Goal: Task Accomplishment & Management: Use online tool/utility

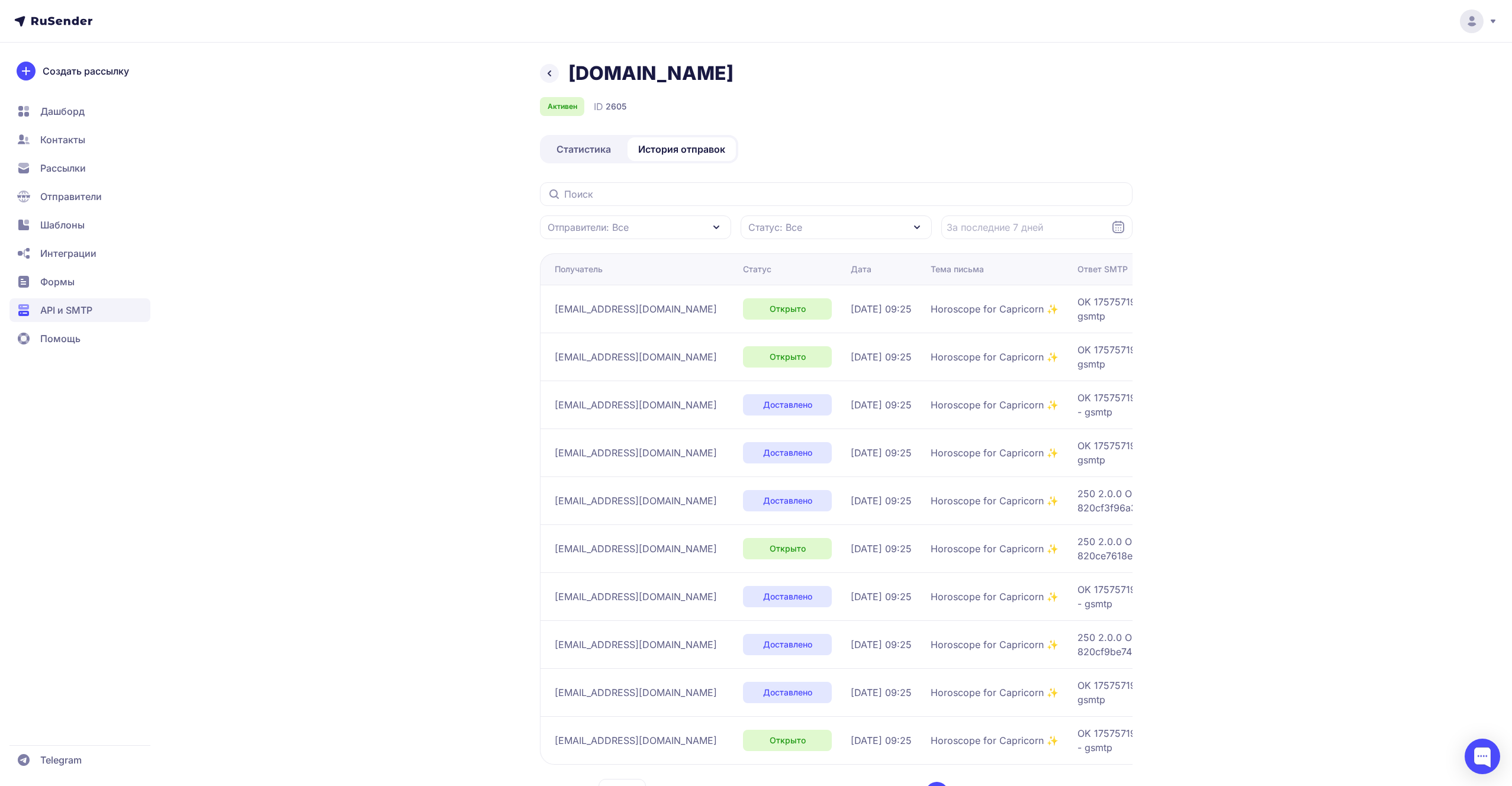
scroll to position [48, 0]
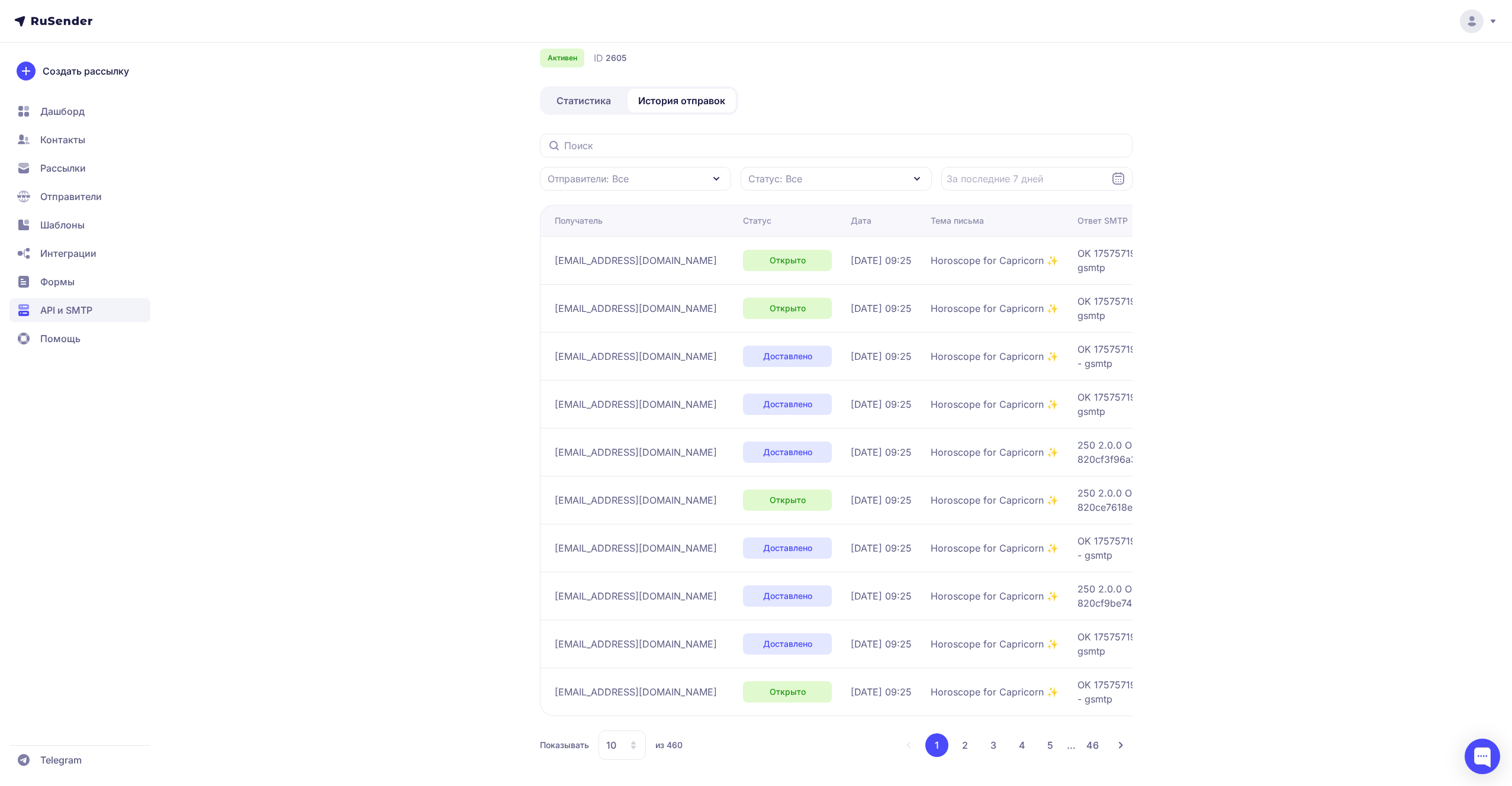
click at [773, 183] on span "Статус: Все" at bounding box center [775, 178] width 54 height 14
click at [764, 262] on div "Доставлено" at bounding box center [788, 259] width 76 height 14
checkbox input "true"
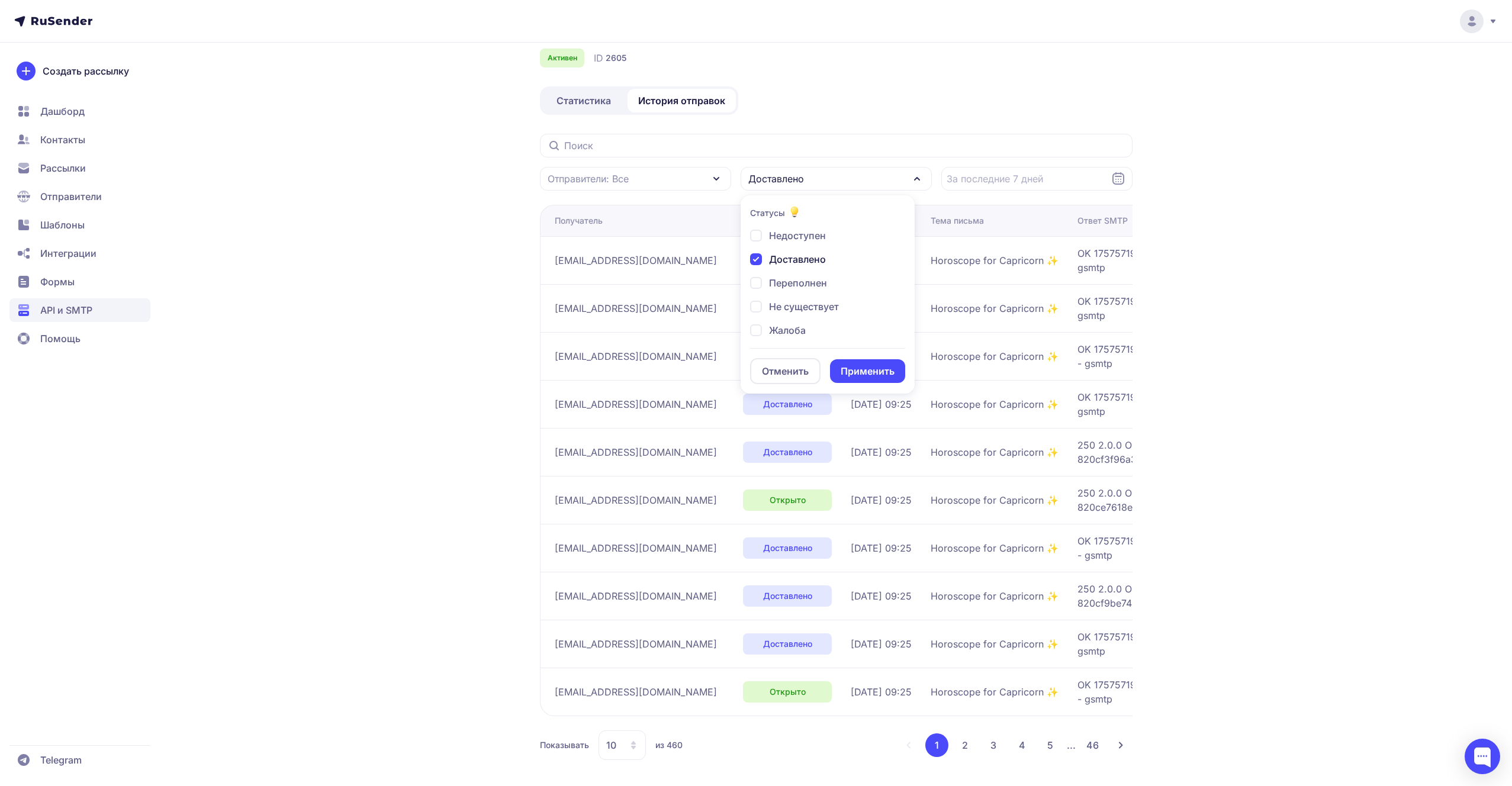
click at [764, 279] on div "Переполнен" at bounding box center [789, 283] width 77 height 14
checkbox input "true"
click at [766, 304] on div "Не существует" at bounding box center [794, 306] width 88 height 14
checkbox input "true"
click at [769, 331] on span "Жалоба" at bounding box center [787, 330] width 37 height 14
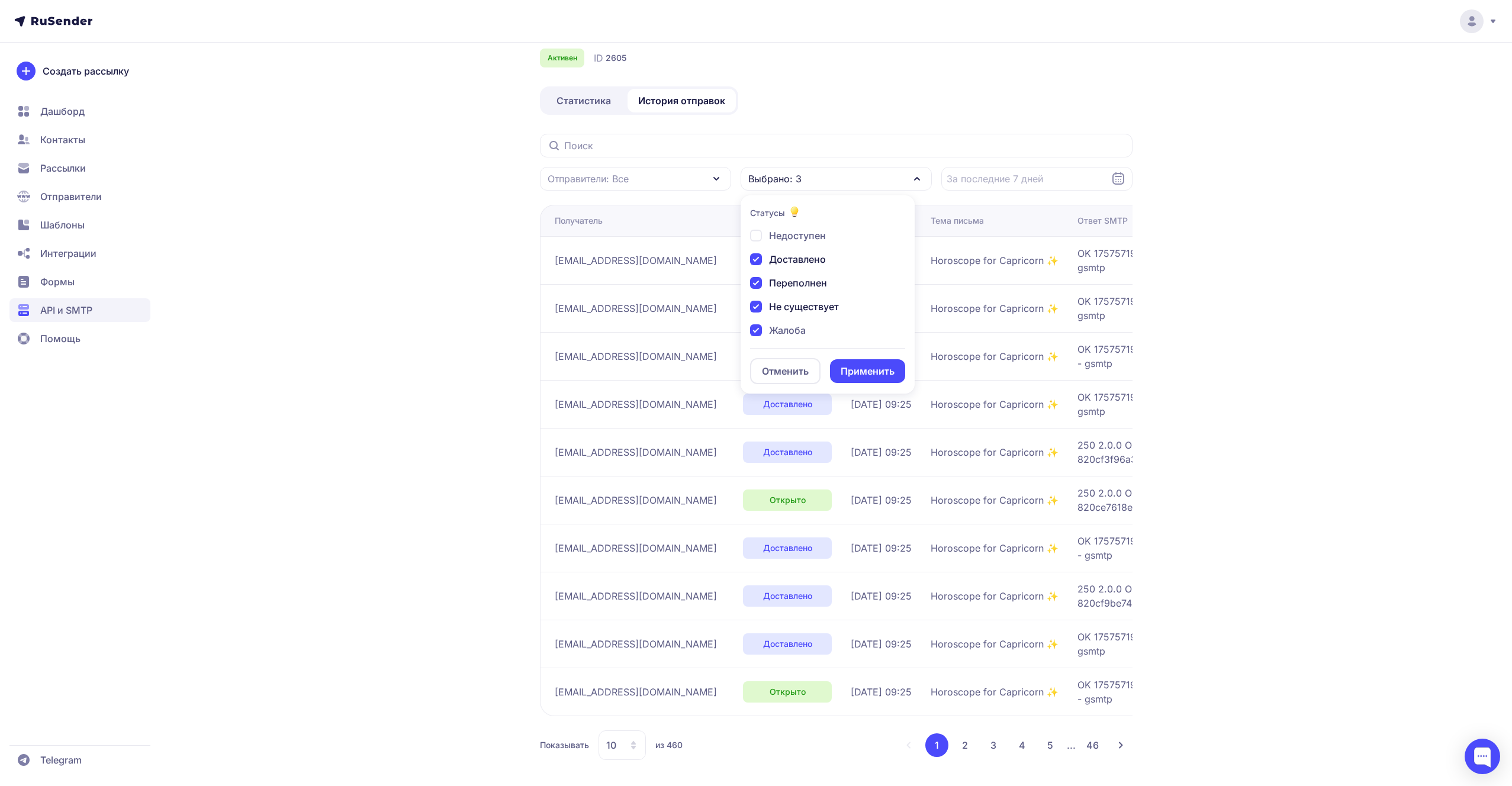
checkbox input "true"
click at [853, 373] on button "Применить" at bounding box center [867, 370] width 75 height 23
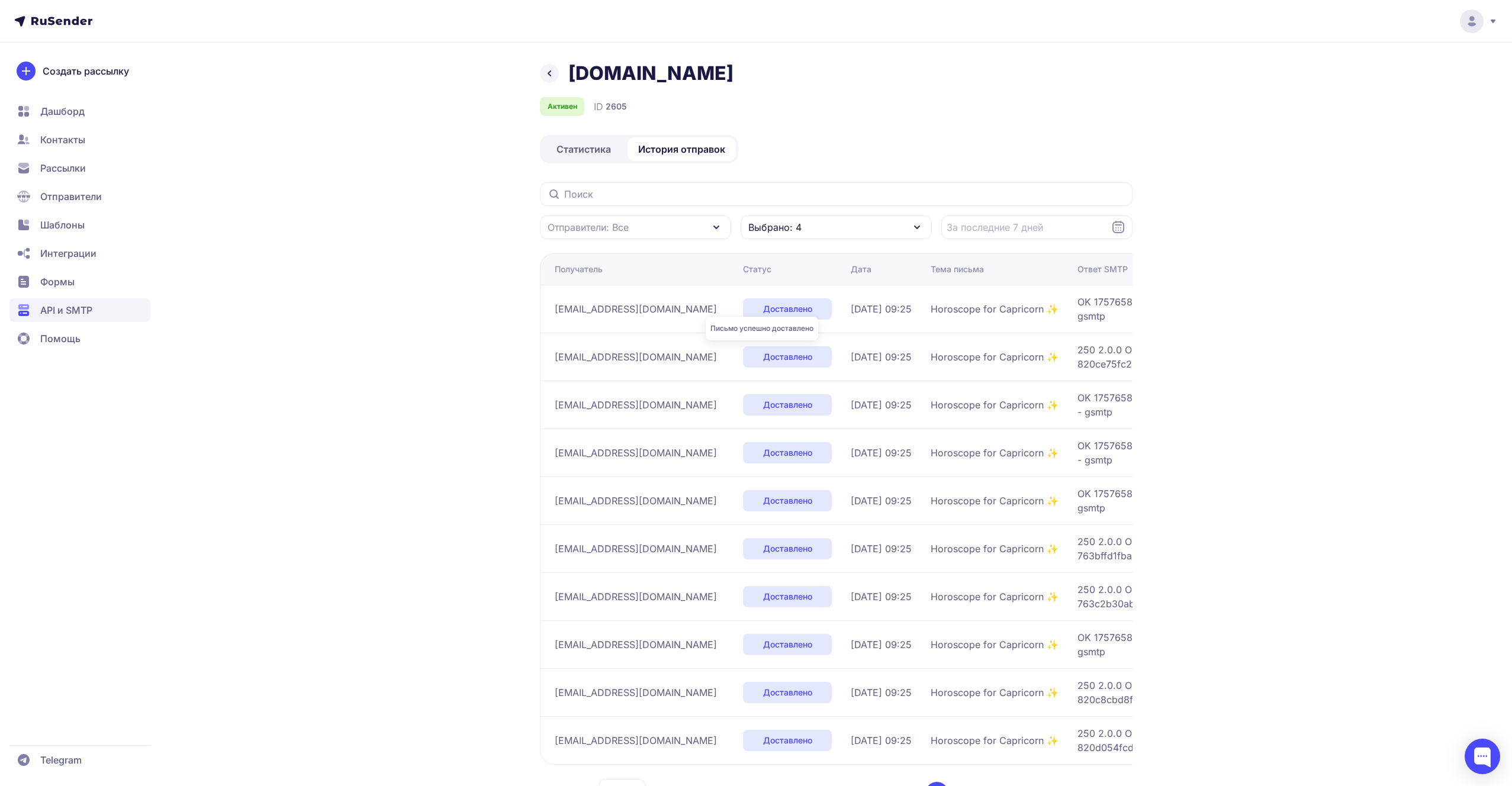
scroll to position [51, 0]
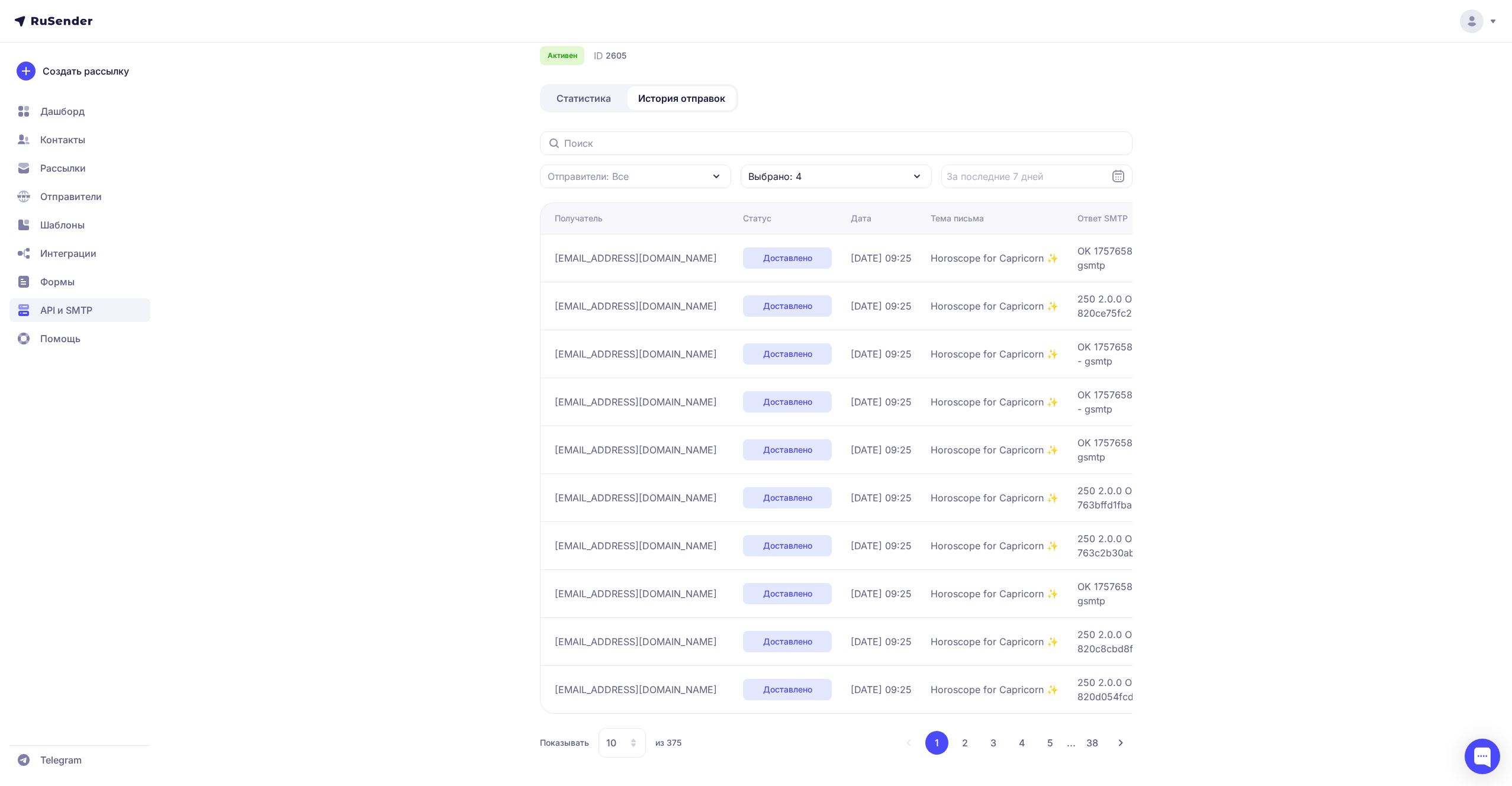
click at [789, 195] on section "Отправители: Все Выбрано: 4 Получатель Статус Дата Тема письма Ответ SMTP [EMAI…" at bounding box center [836, 444] width 593 height 626
click at [789, 186] on div "Выбрано: 4" at bounding box center [836, 176] width 191 height 23
click at [757, 258] on div "Доставлено" at bounding box center [788, 256] width 76 height 14
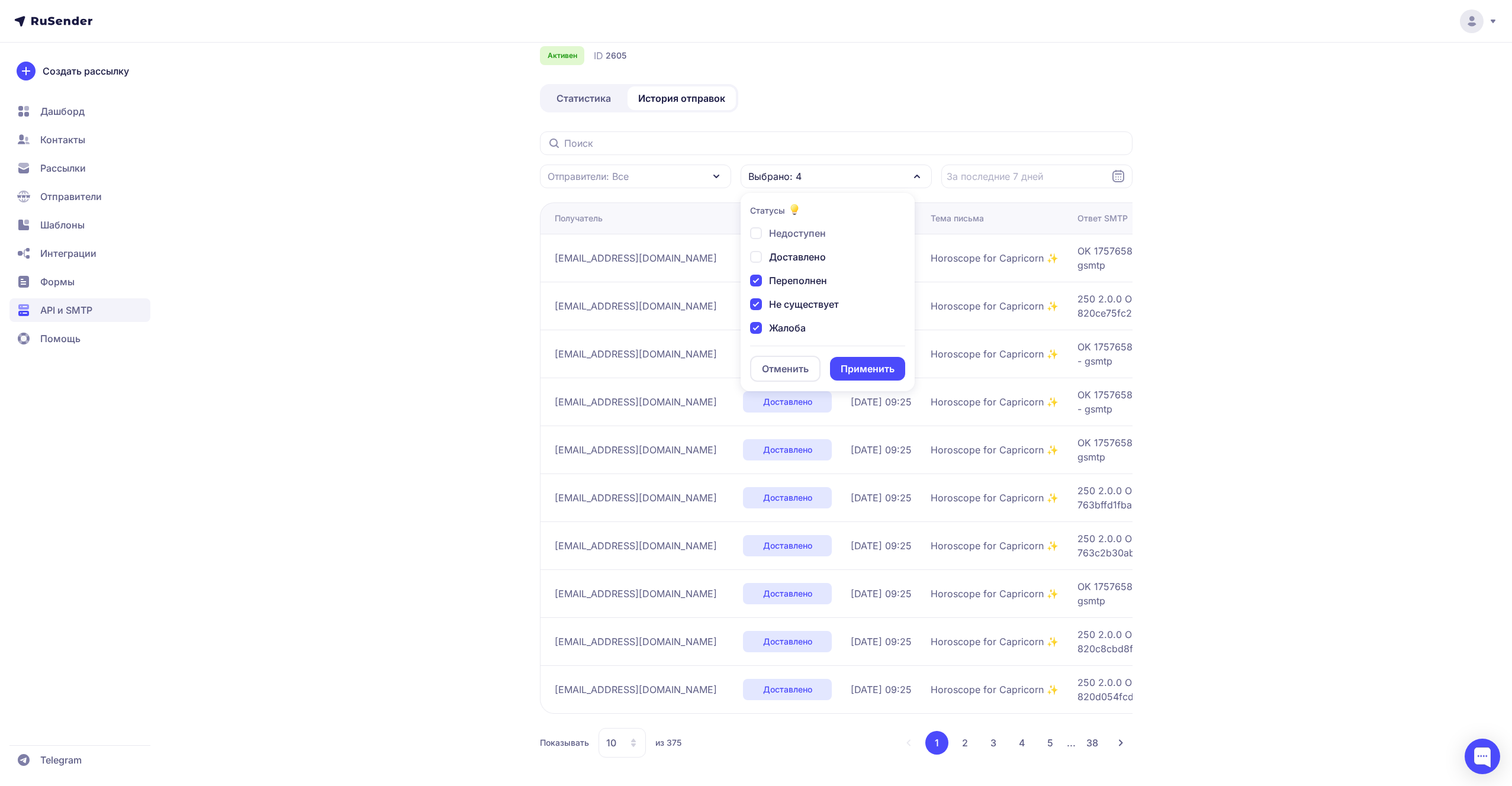
checkbox input "false"
click at [759, 285] on div "Переполнен" at bounding box center [789, 280] width 77 height 14
checkbox input "false"
click at [757, 308] on div "Не существует" at bounding box center [794, 304] width 88 height 14
checkbox input "false"
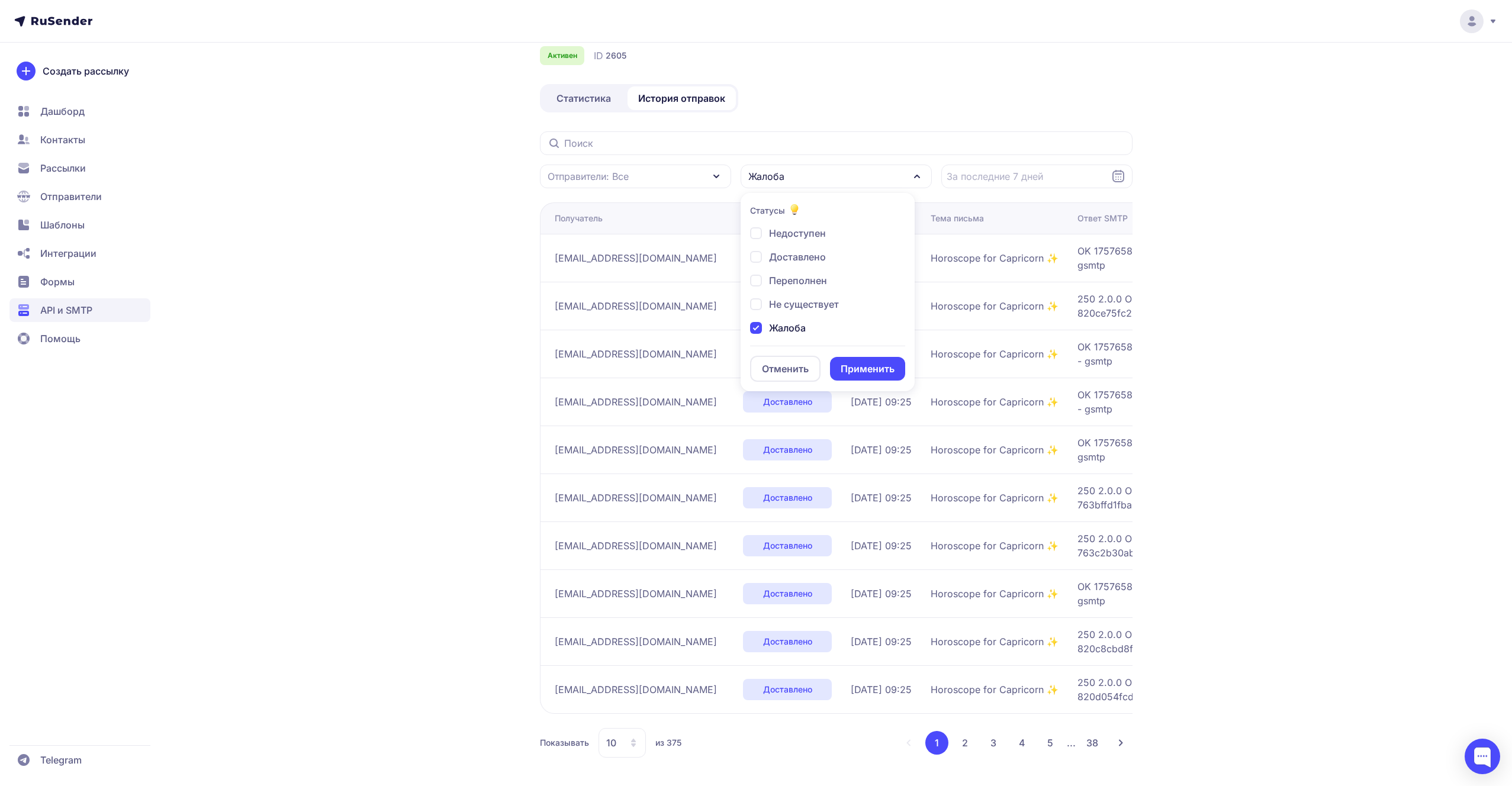
click at [757, 325] on div "Жалоба" at bounding box center [778, 327] width 56 height 14
checkbox input "false"
click at [859, 371] on button "Применить" at bounding box center [867, 368] width 75 height 23
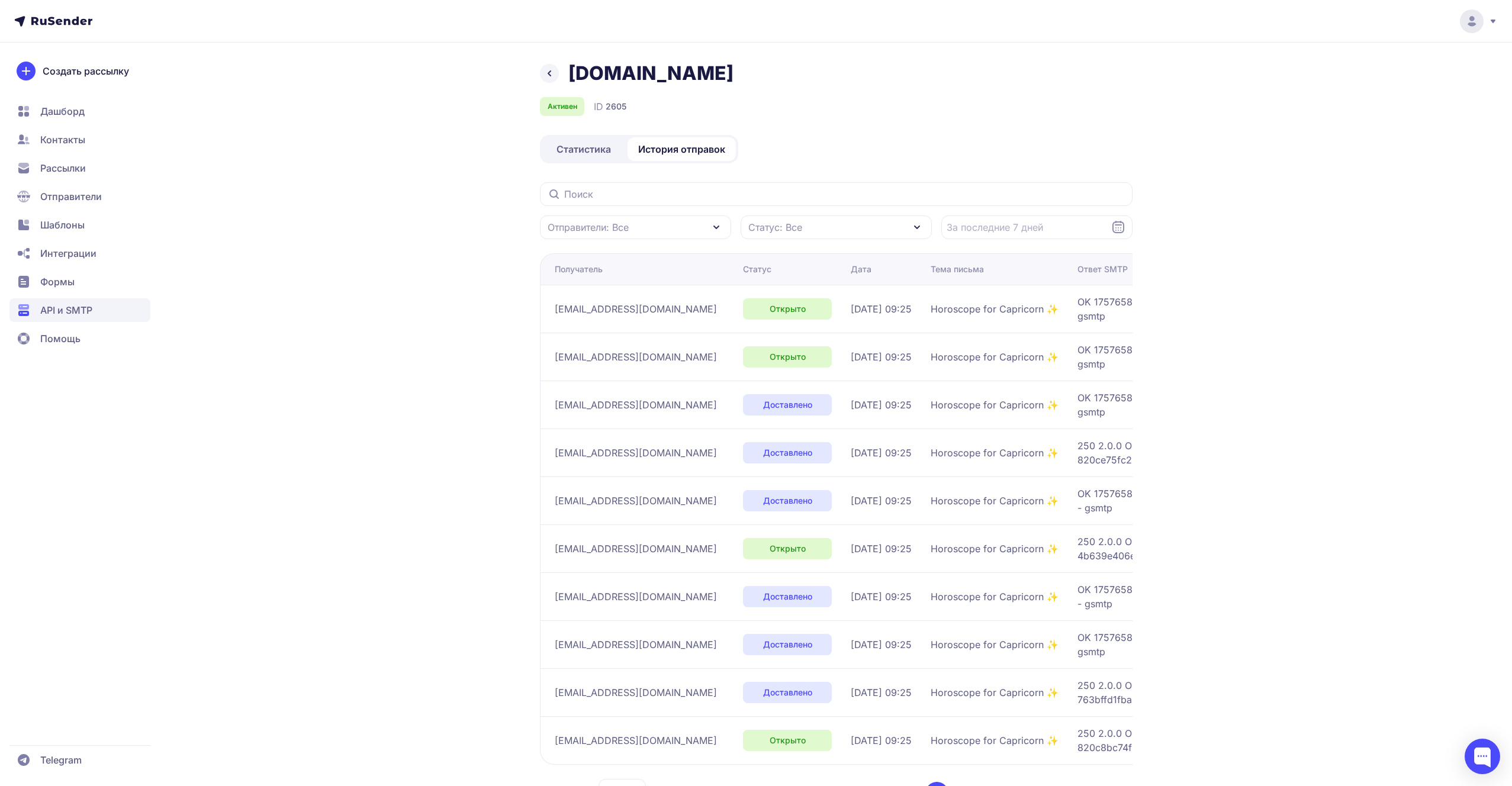
click at [559, 71] on div "[DOMAIN_NAME]" at bounding box center [836, 73] width 593 height 23
click at [554, 71] on icon at bounding box center [549, 73] width 14 height 14
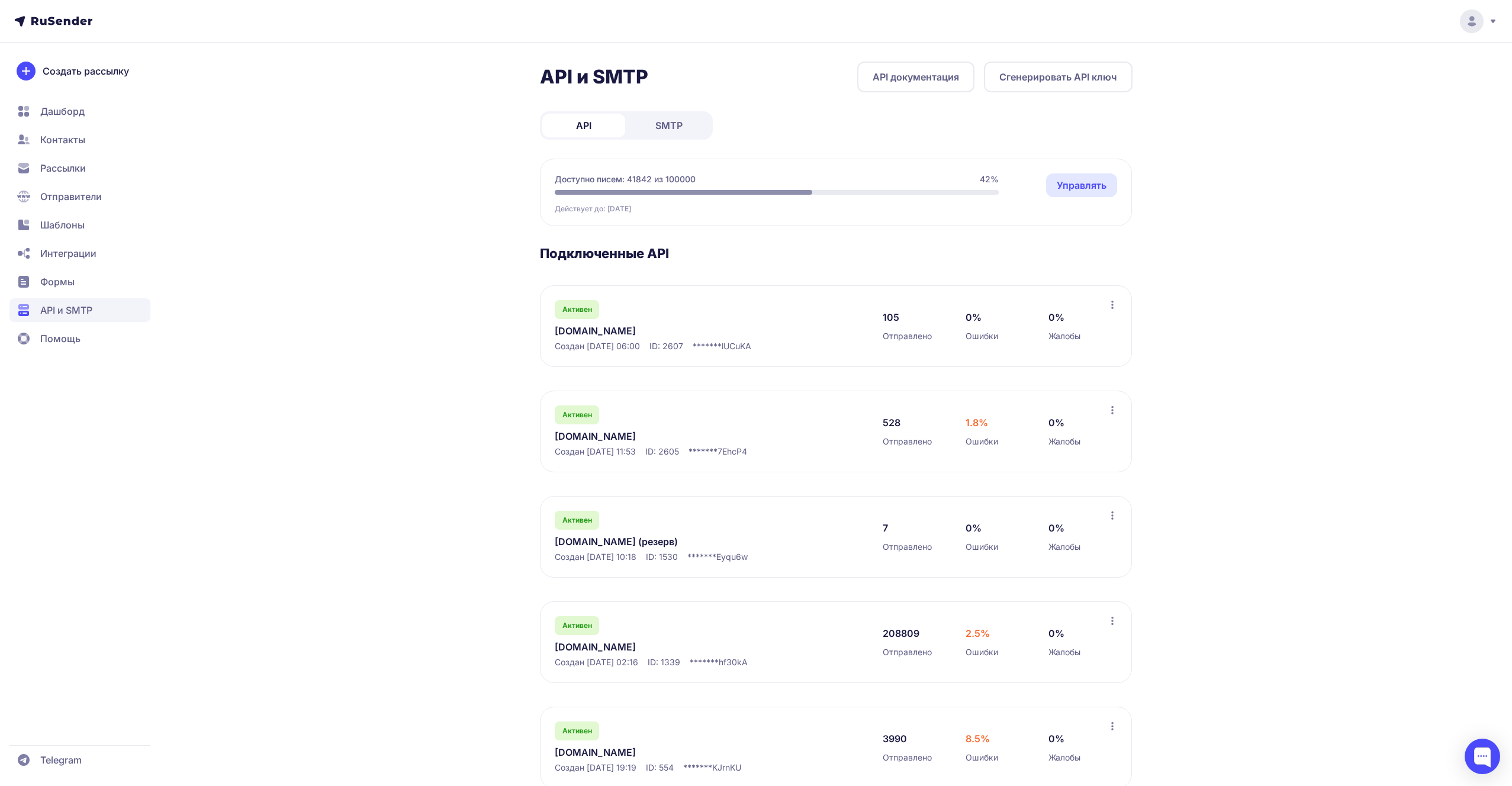
scroll to position [31, 0]
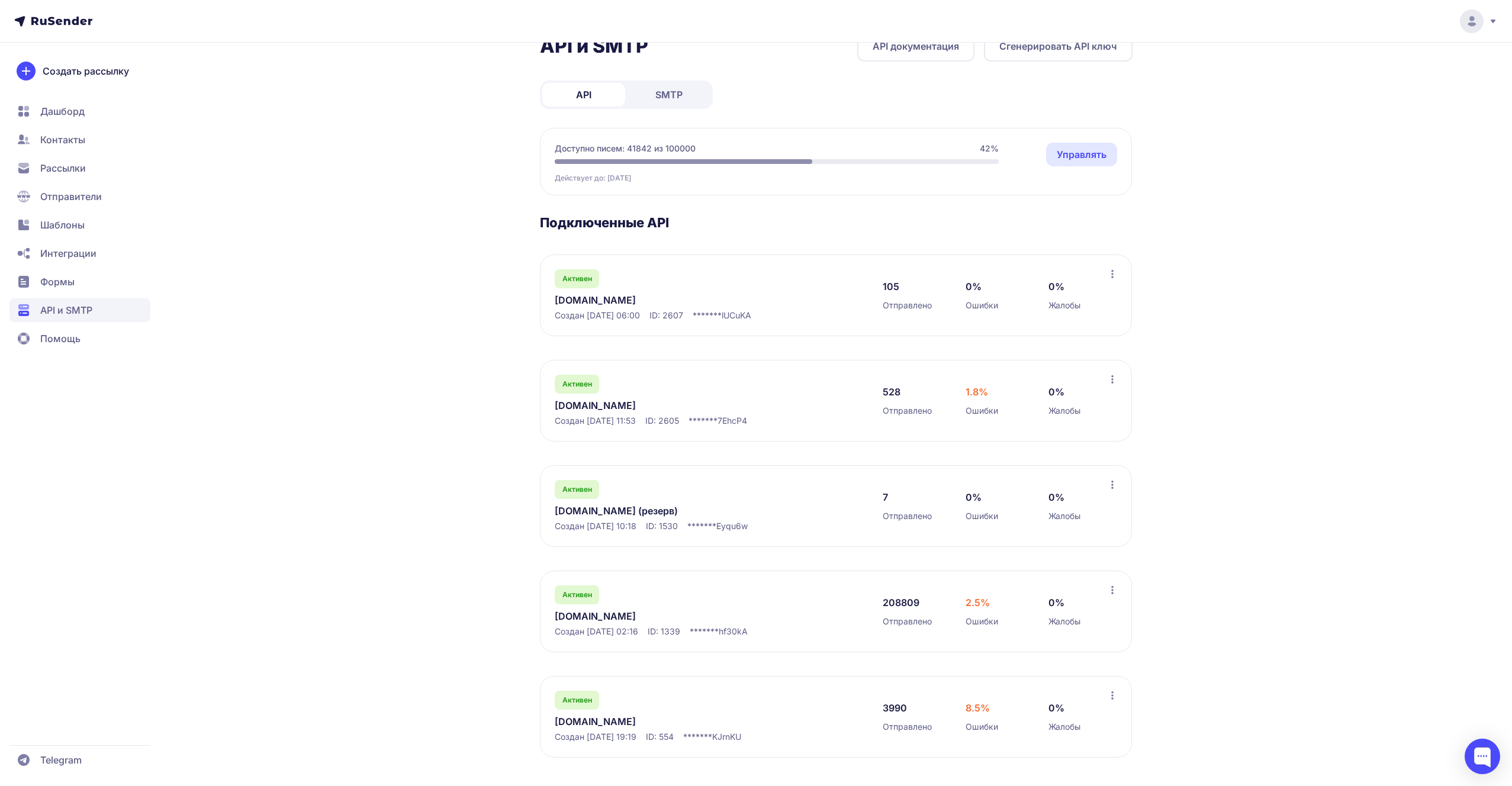
click at [567, 512] on link "[DOMAIN_NAME] (резерв)" at bounding box center [676, 510] width 243 height 14
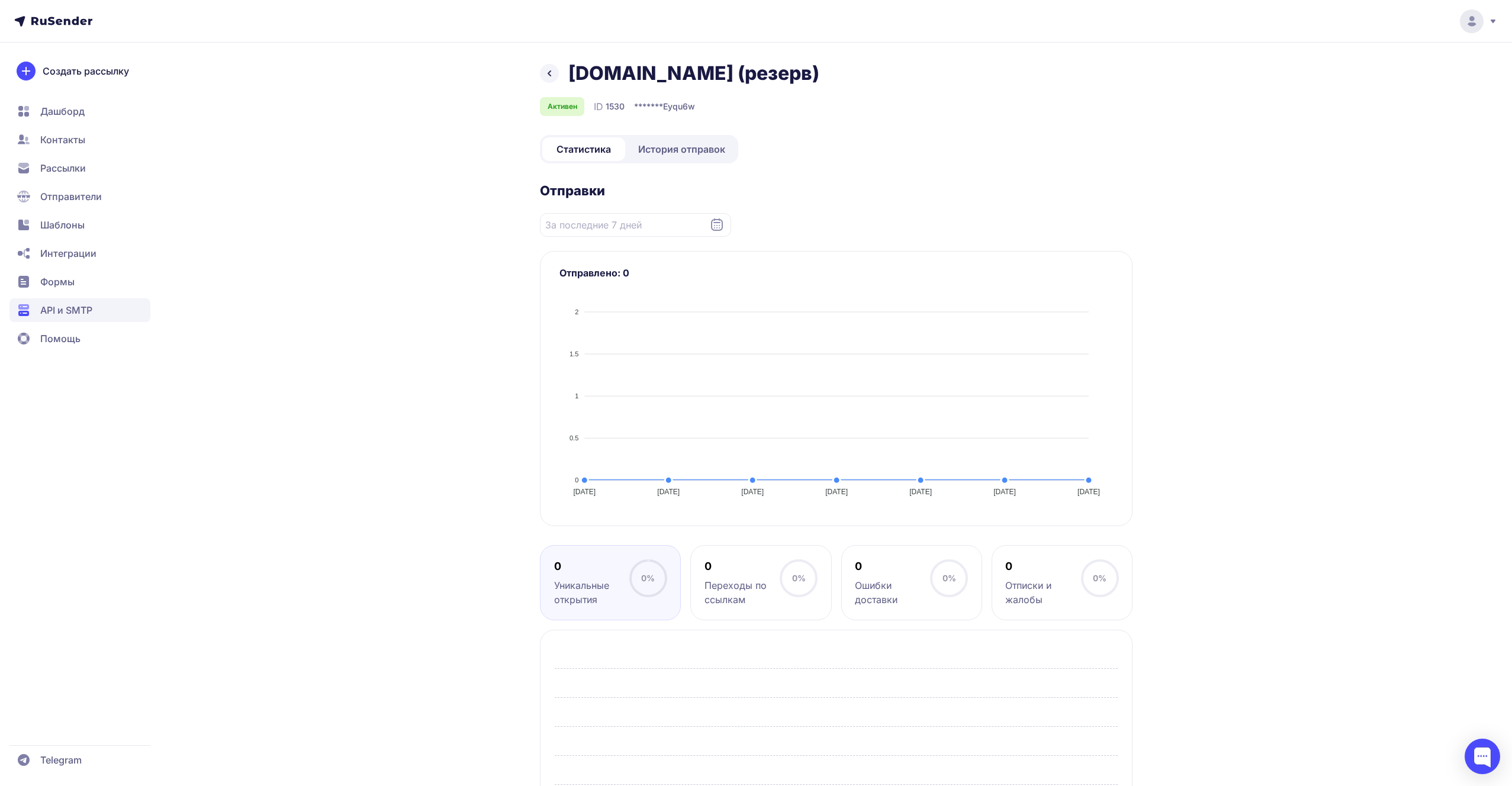
click at [691, 154] on span "История отправок" at bounding box center [681, 149] width 87 height 14
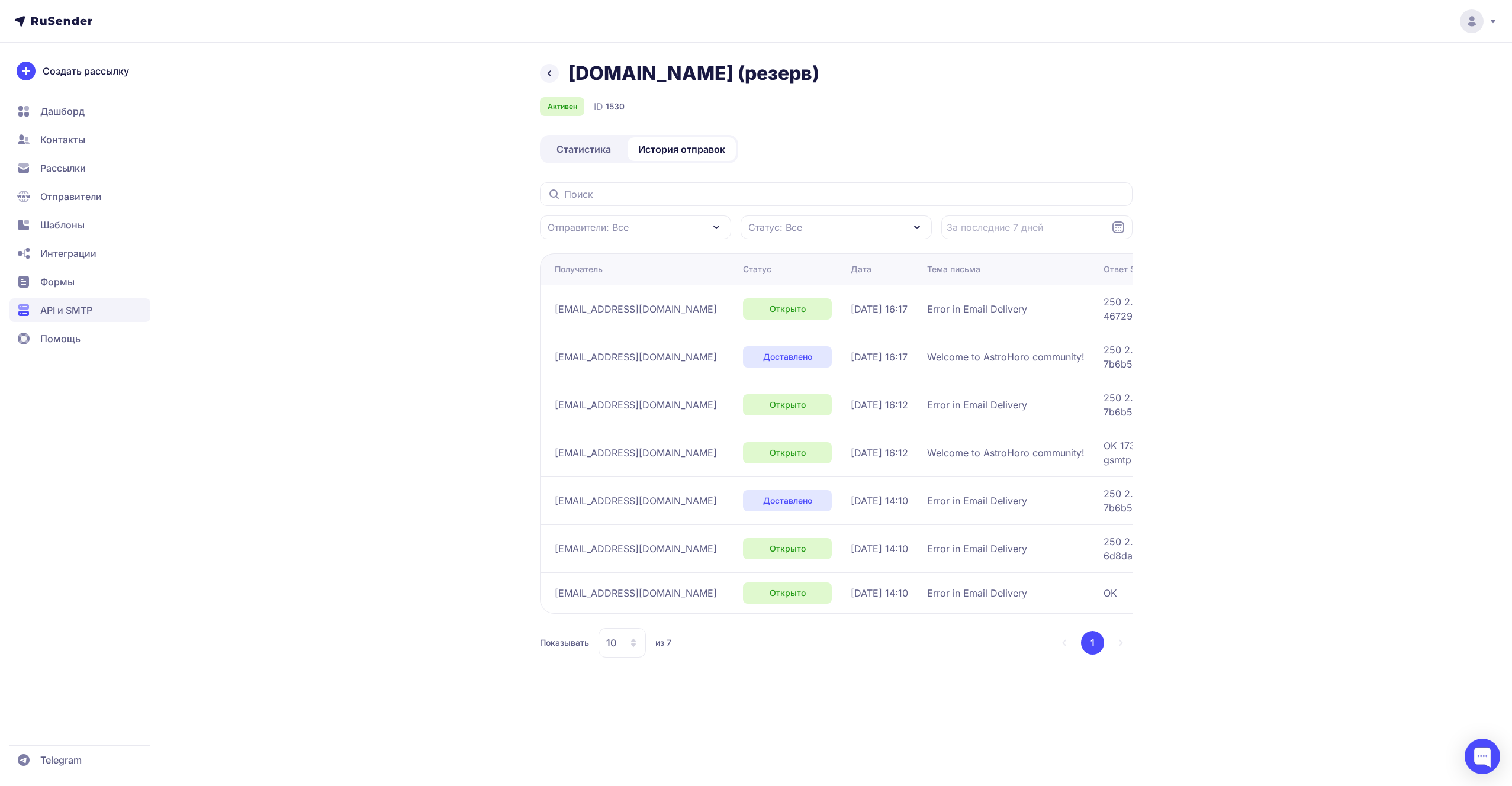
click at [764, 240] on section "Отправители: Все Статус: Все Получатель Статус Дата Тема письма Ответ SMTP [EMA…" at bounding box center [836, 419] width 593 height 475
click at [762, 236] on div "Статус: Все" at bounding box center [836, 227] width 191 height 23
click at [756, 284] on div "Недоступен" at bounding box center [788, 283] width 76 height 14
checkbox input "true"
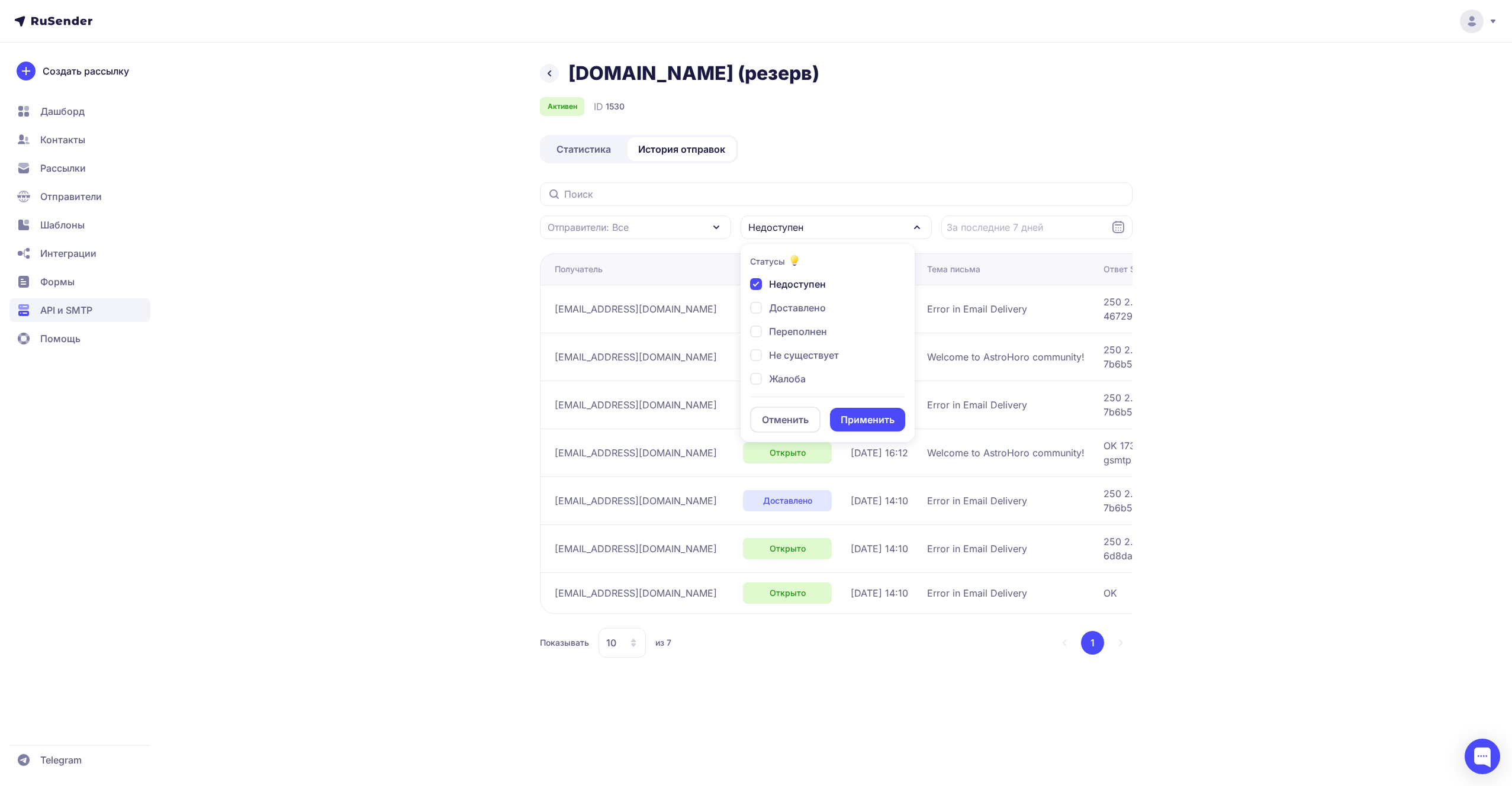
click at [833, 417] on button "Применить" at bounding box center [867, 419] width 75 height 23
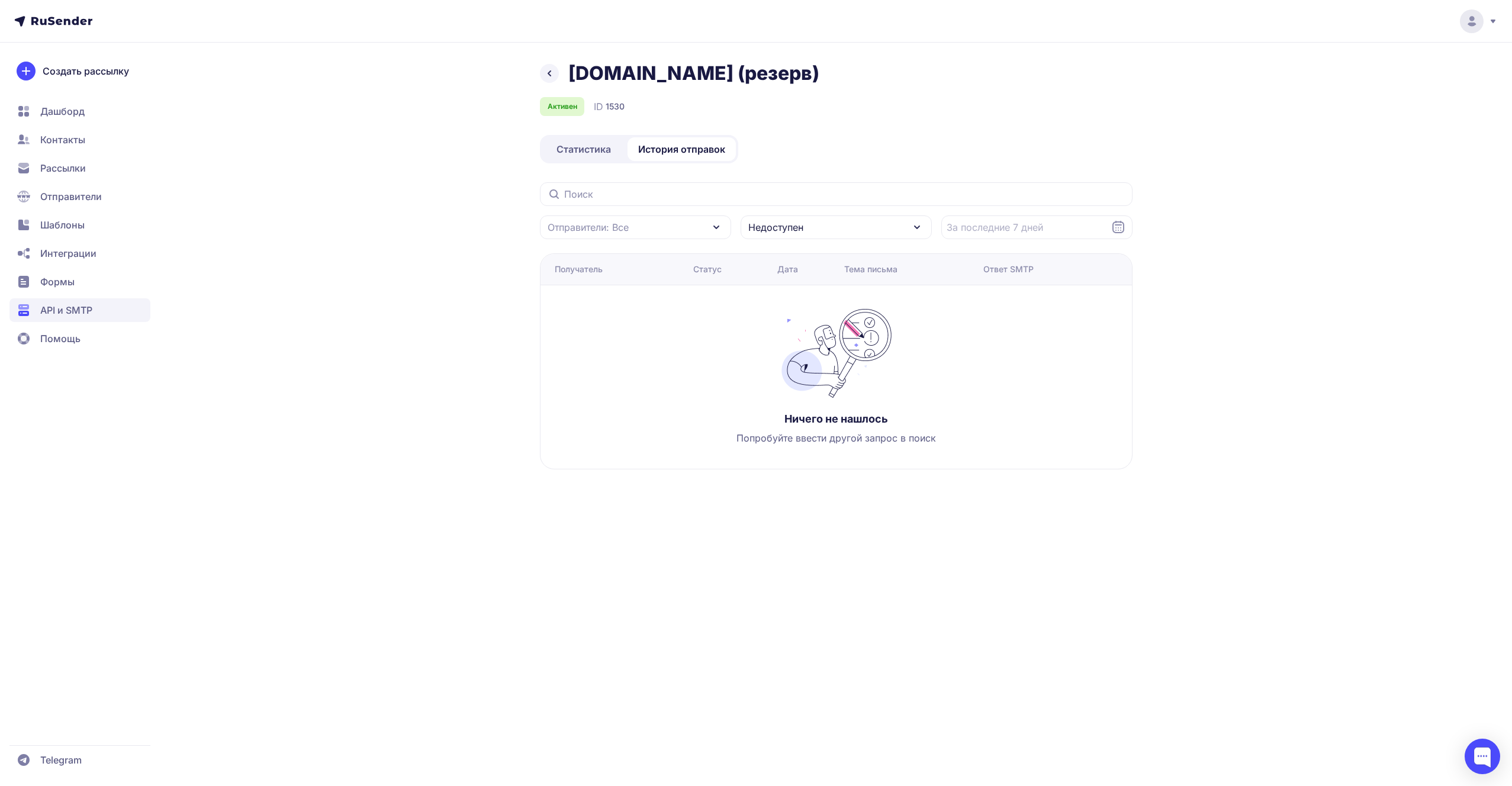
click at [553, 75] on icon at bounding box center [549, 73] width 14 height 14
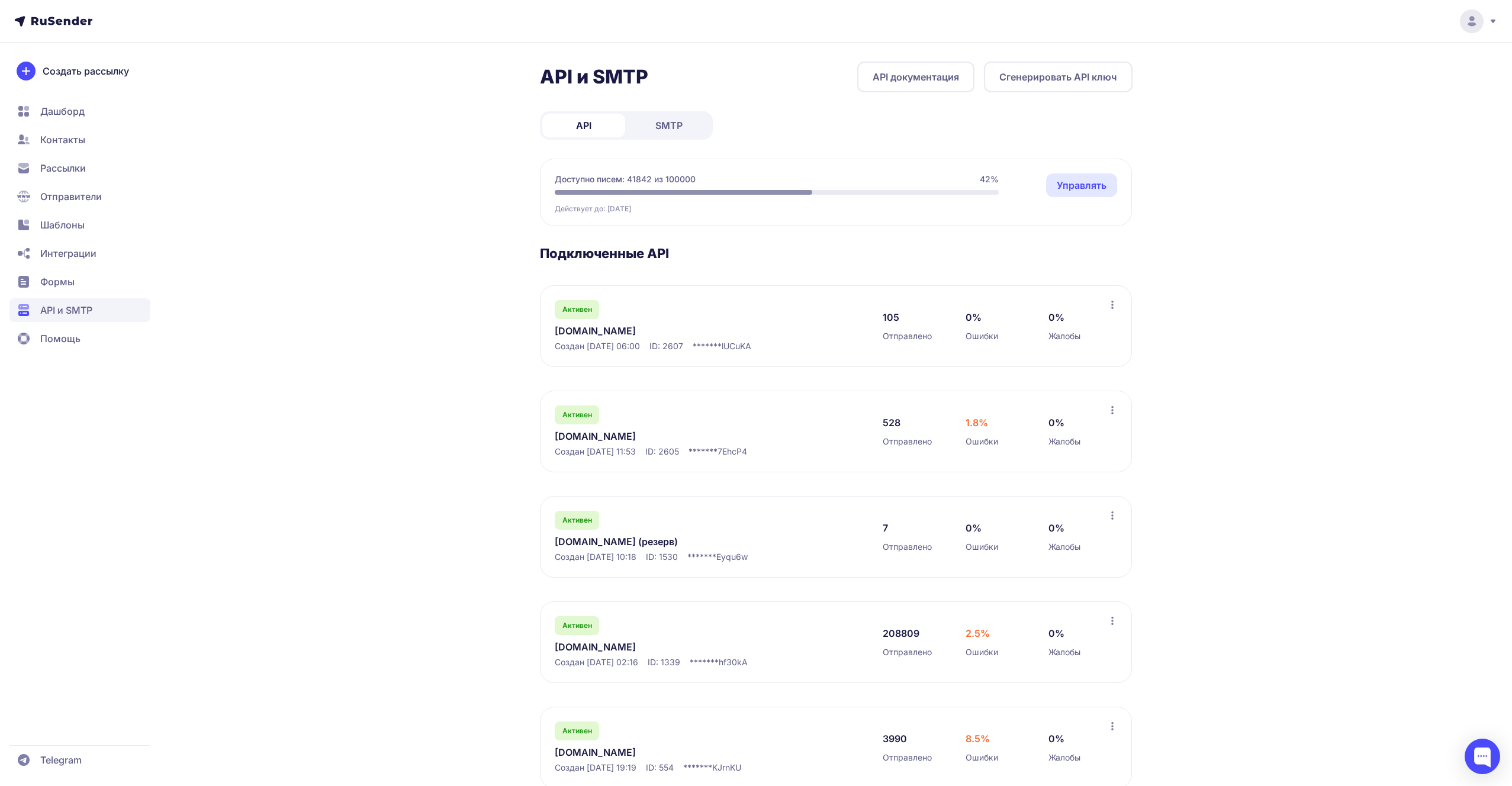
scroll to position [31, 0]
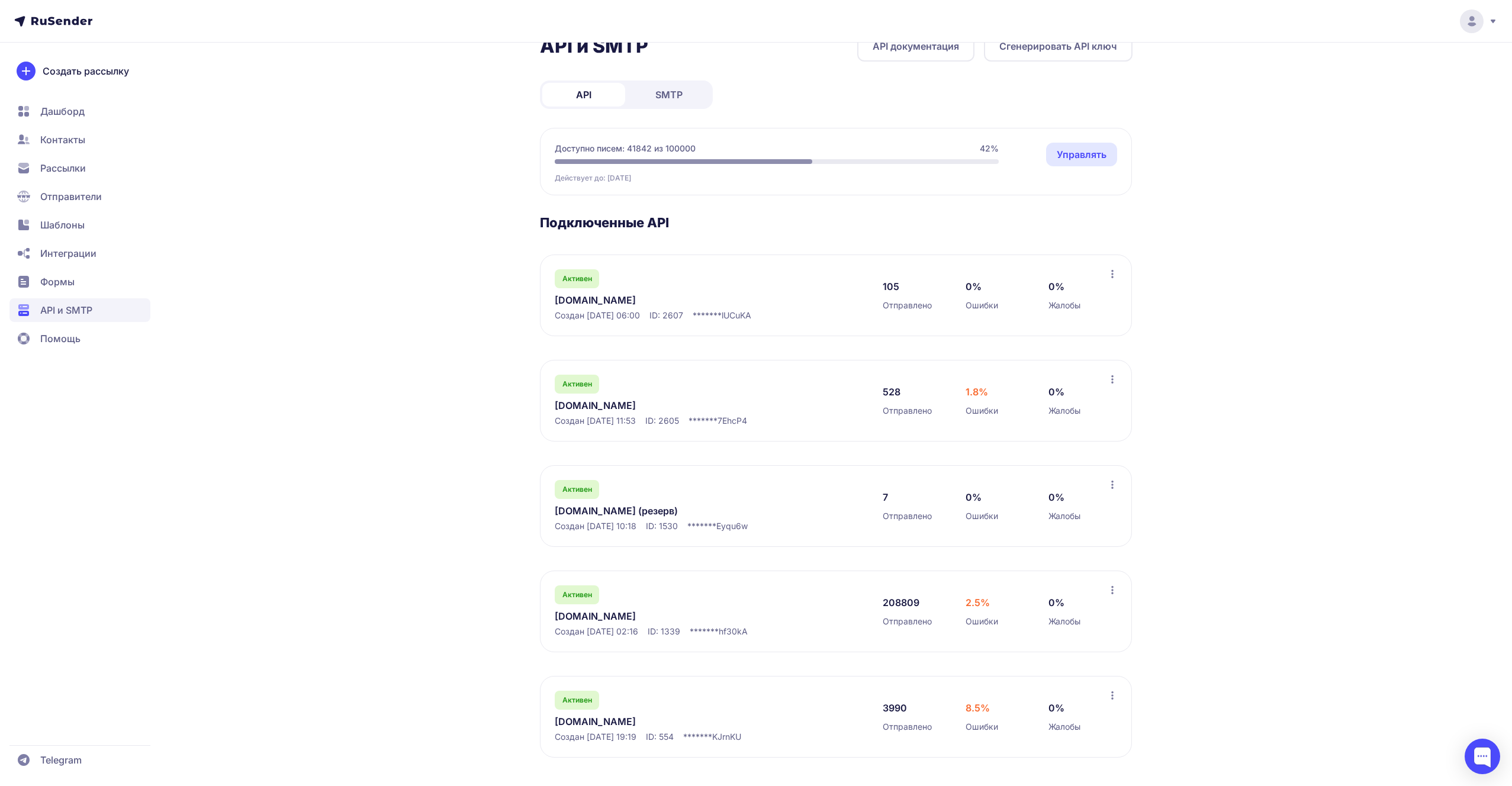
click at [616, 617] on link "[DOMAIN_NAME]" at bounding box center [676, 616] width 243 height 14
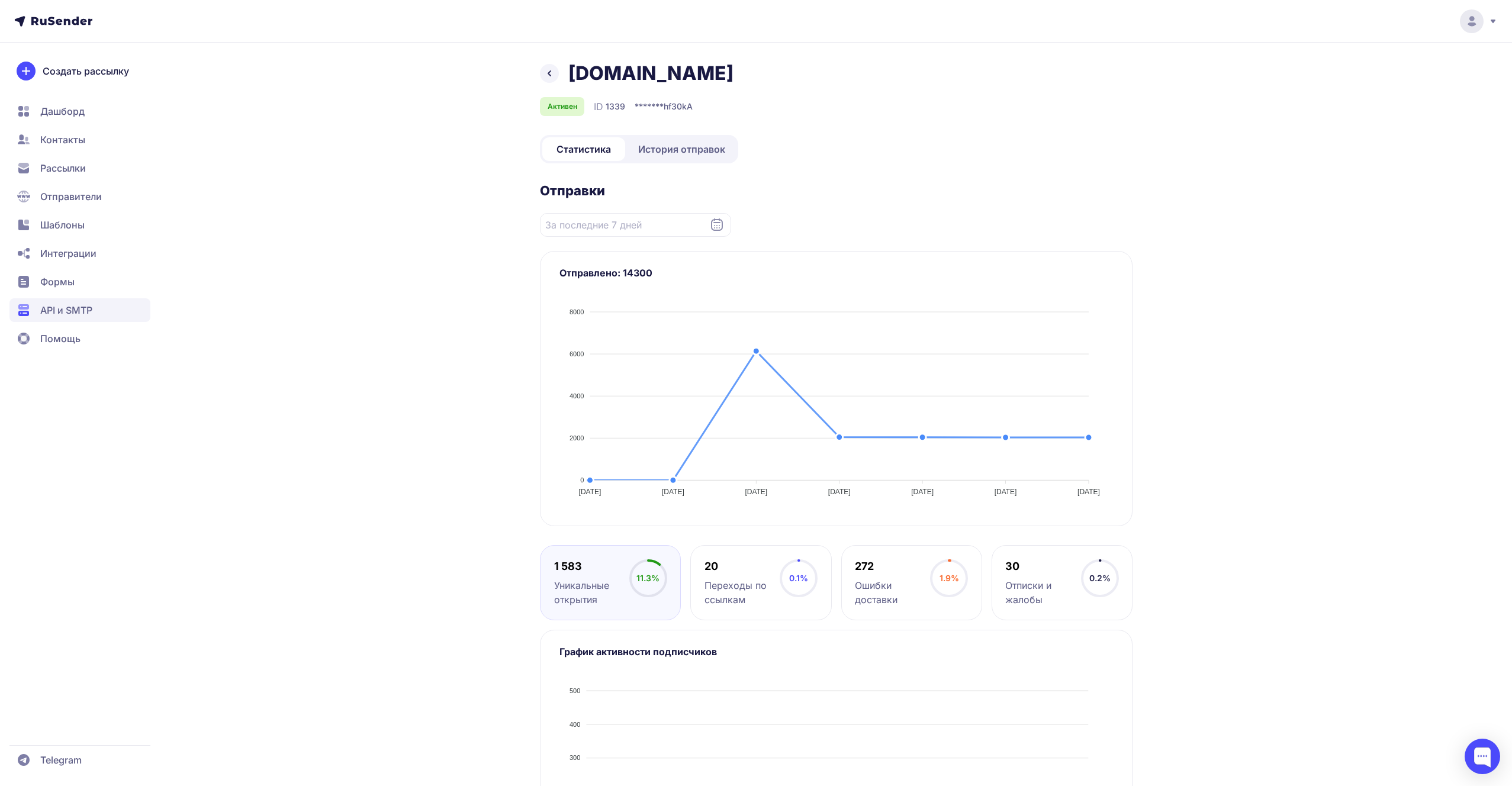
click at [686, 158] on link "История отправок" at bounding box center [681, 149] width 108 height 23
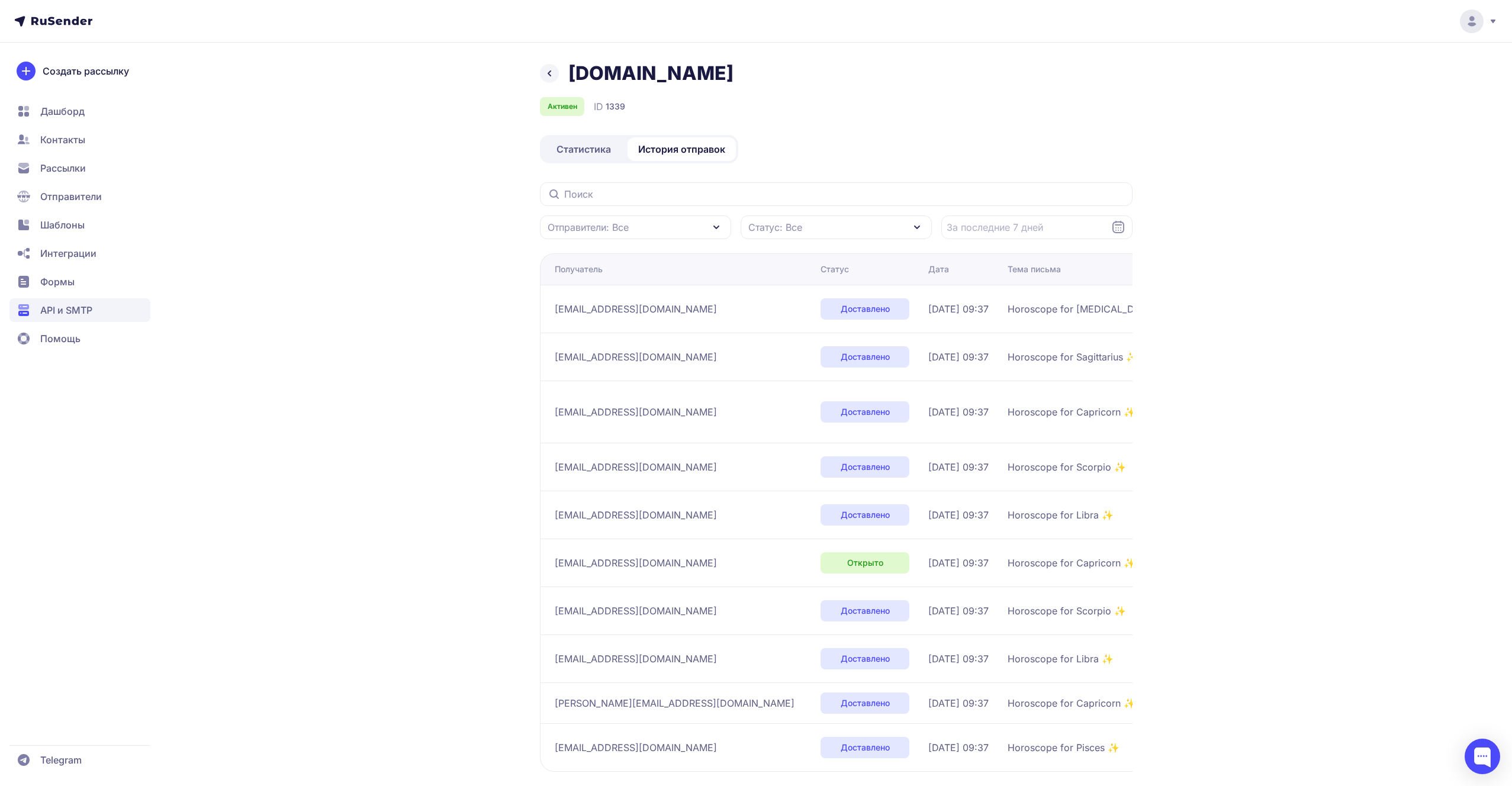
click at [775, 227] on span "Статус: Все" at bounding box center [775, 227] width 54 height 14
click at [770, 277] on span "Недоступен" at bounding box center [797, 283] width 57 height 14
checkbox input "true"
click at [839, 416] on button "Применить" at bounding box center [867, 419] width 75 height 23
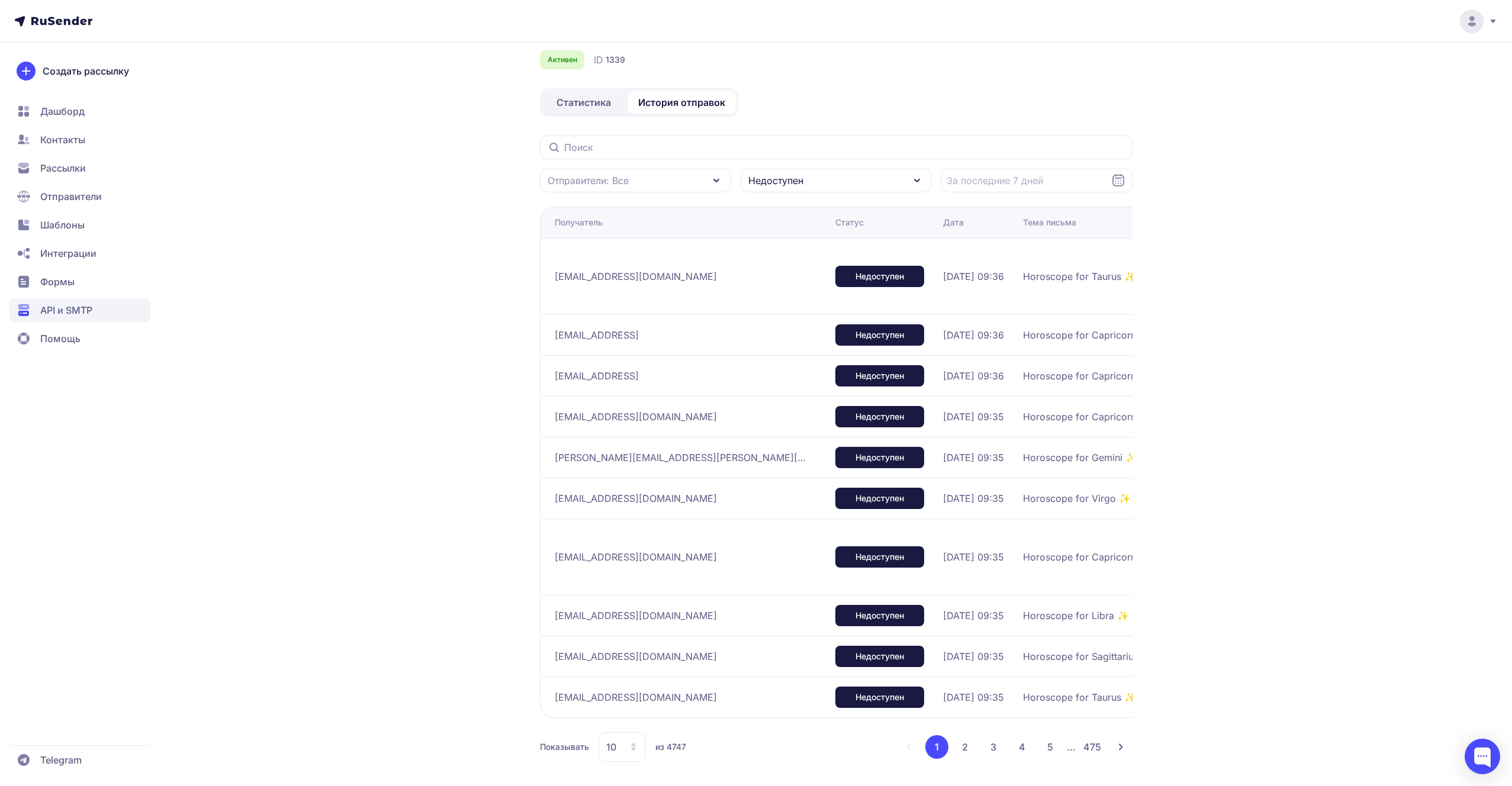
scroll to position [51, 0]
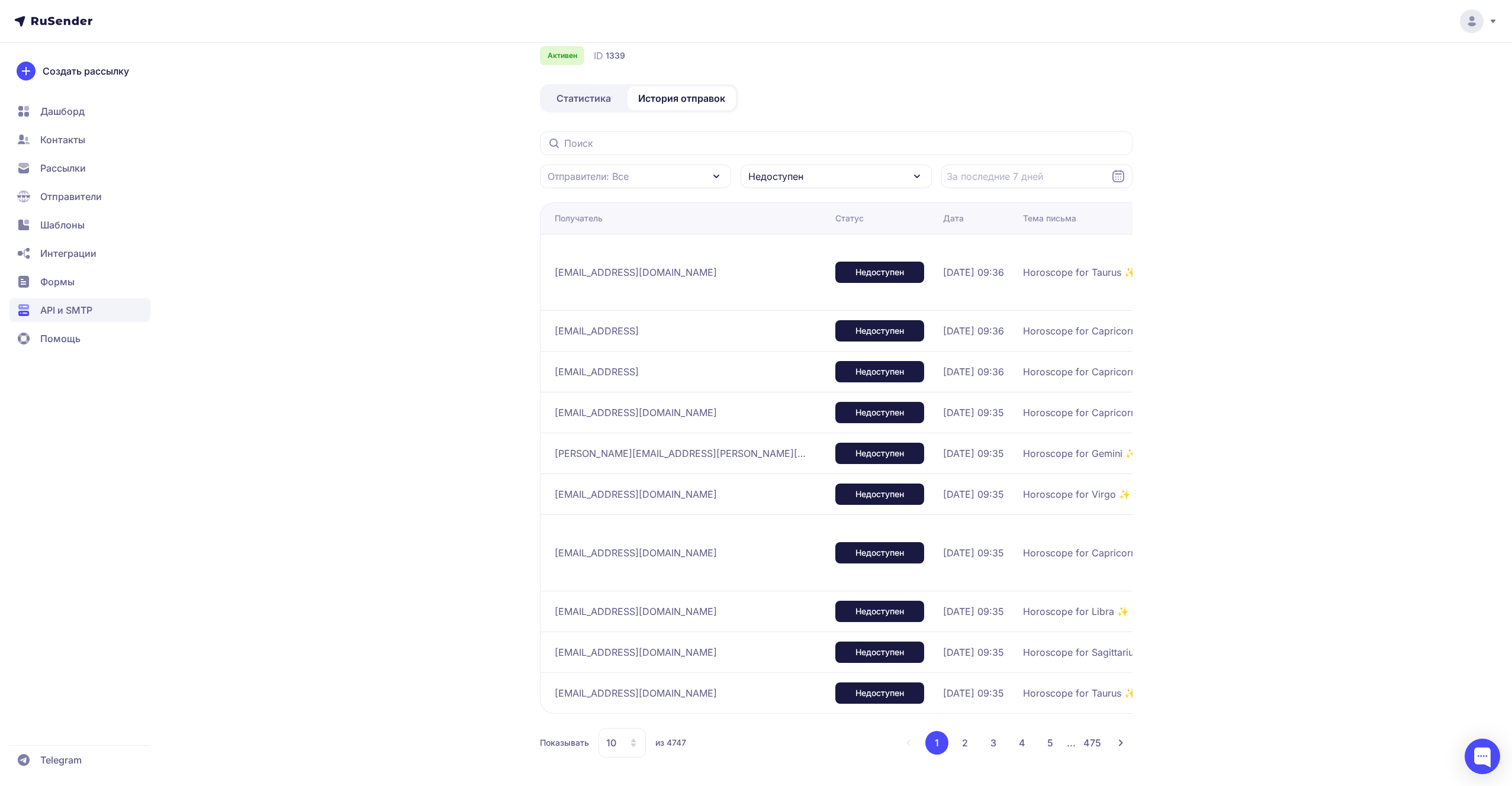
click at [820, 177] on div "Недоступен" at bounding box center [836, 176] width 191 height 23
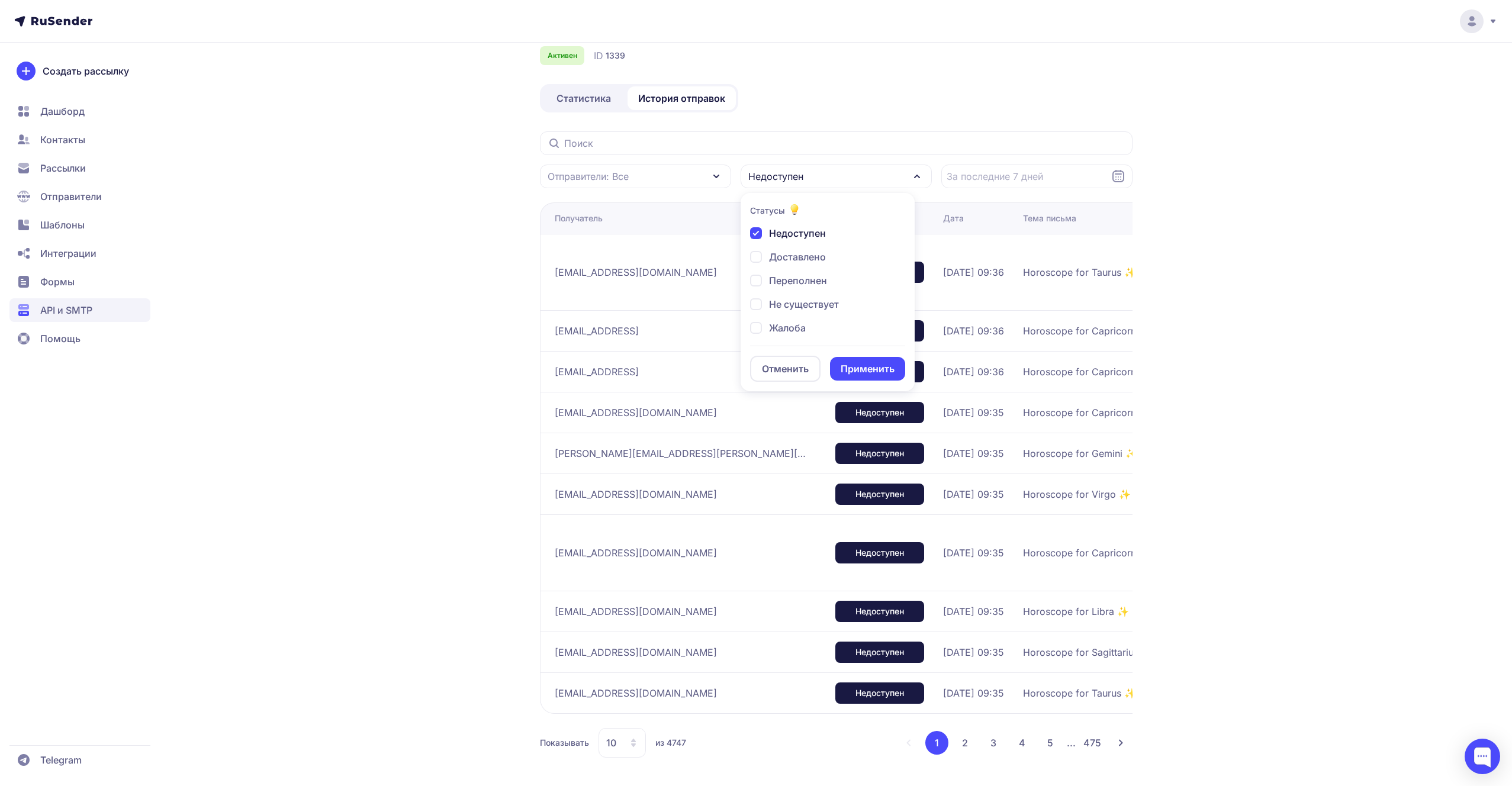
click at [792, 277] on span "Переполнен" at bounding box center [798, 280] width 58 height 14
checkbox input "false"
click at [792, 290] on div "Недоступен Доставлено Переполнен Не существует Жалоба Кликнул Отписан Открыто О…" at bounding box center [827, 282] width 155 height 113
click at [790, 297] on span "Не существует" at bounding box center [804, 304] width 70 height 14
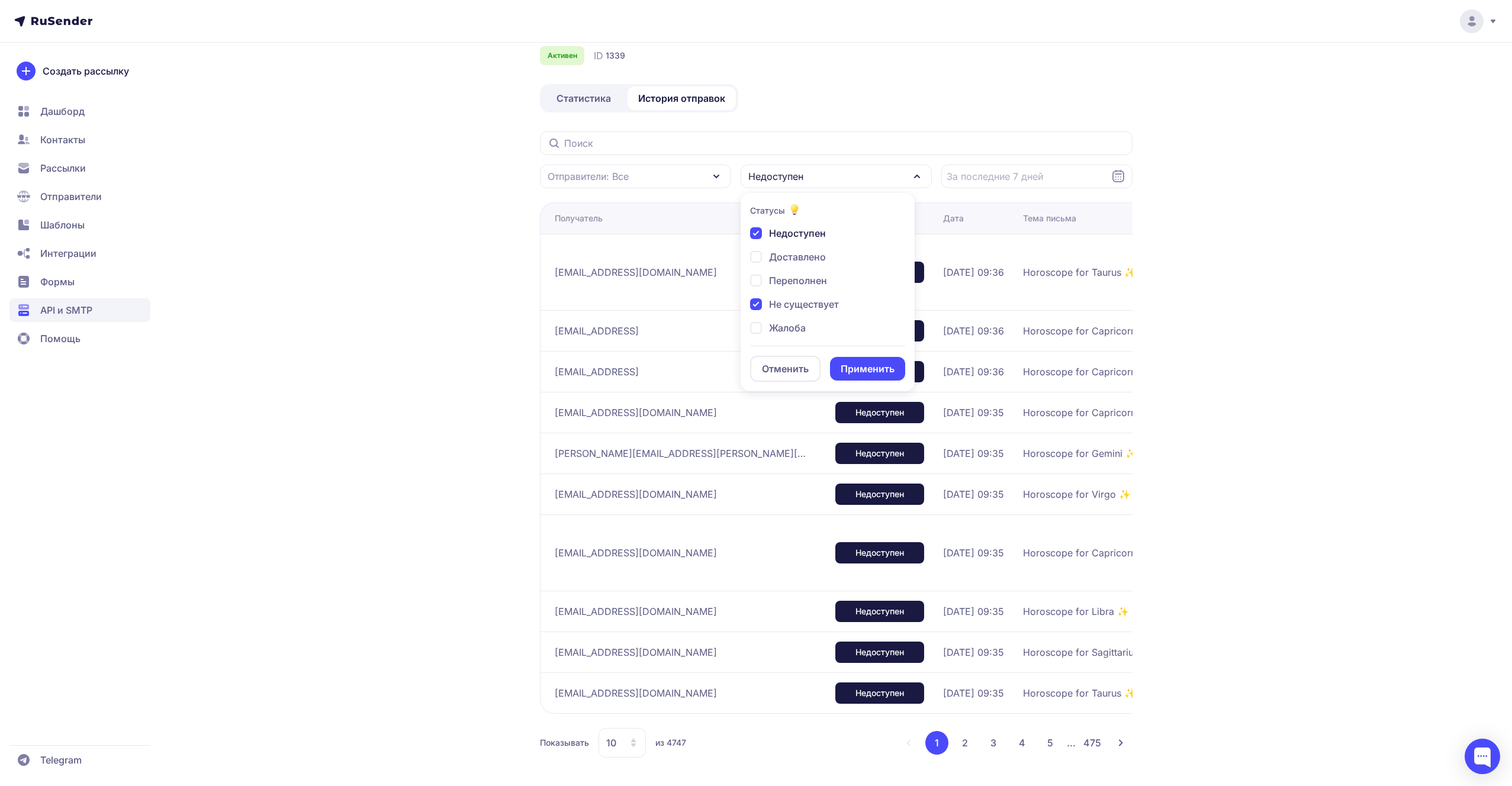
checkbox input "true"
click at [850, 377] on button "Применить" at bounding box center [867, 368] width 75 height 23
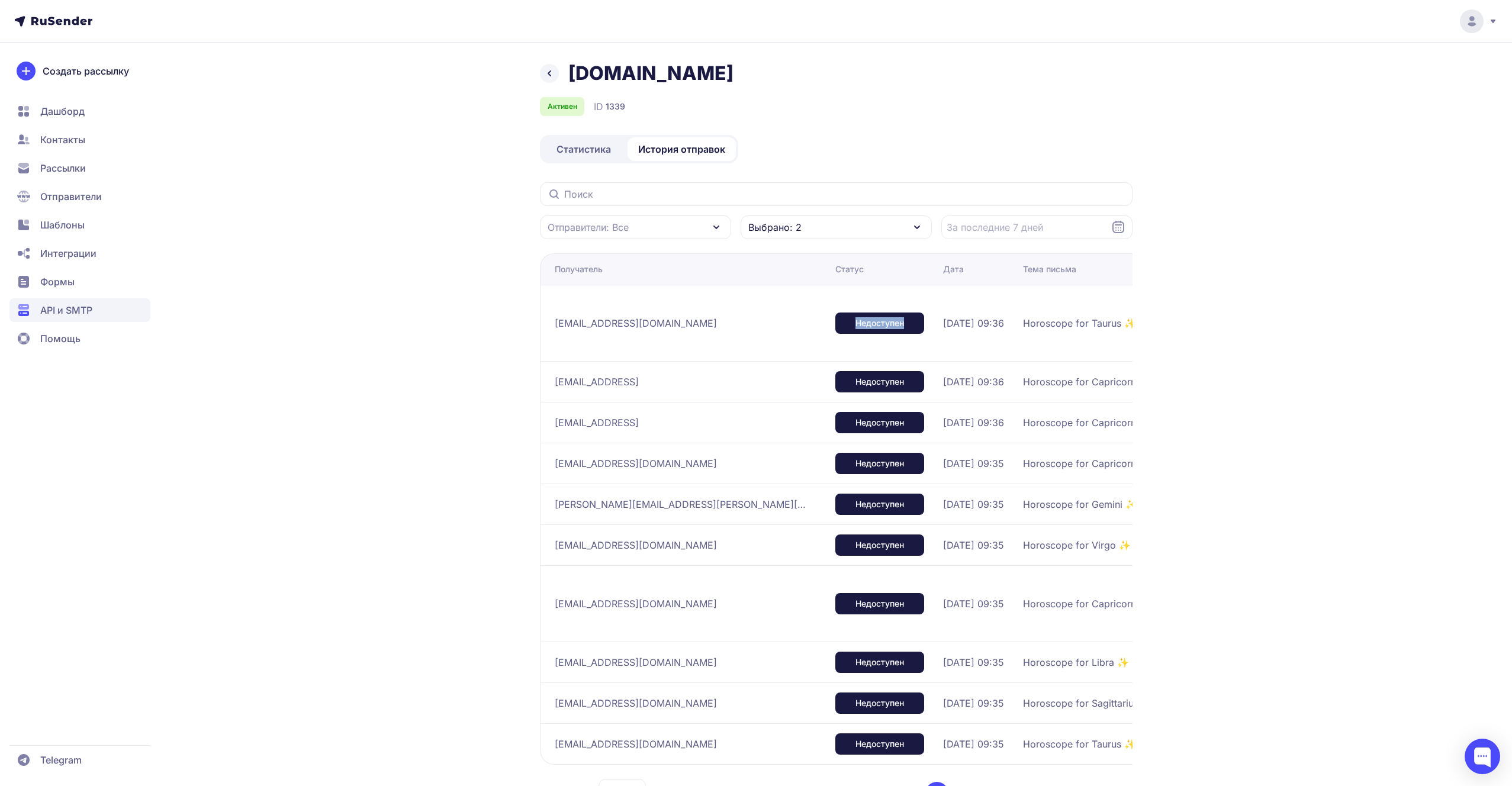
drag, startPoint x: 792, startPoint y: 318, endPoint x: 694, endPoint y: 318, distance: 98.0
click at [694, 318] on tr "[EMAIL_ADDRESS][DOMAIN_NAME] Недоступен [DATE] 09:36 Horoscope for Taurus ✨ 550…" at bounding box center [1011, 323] width 943 height 76
click at [831, 339] on td "Недоступен" at bounding box center [885, 323] width 108 height 76
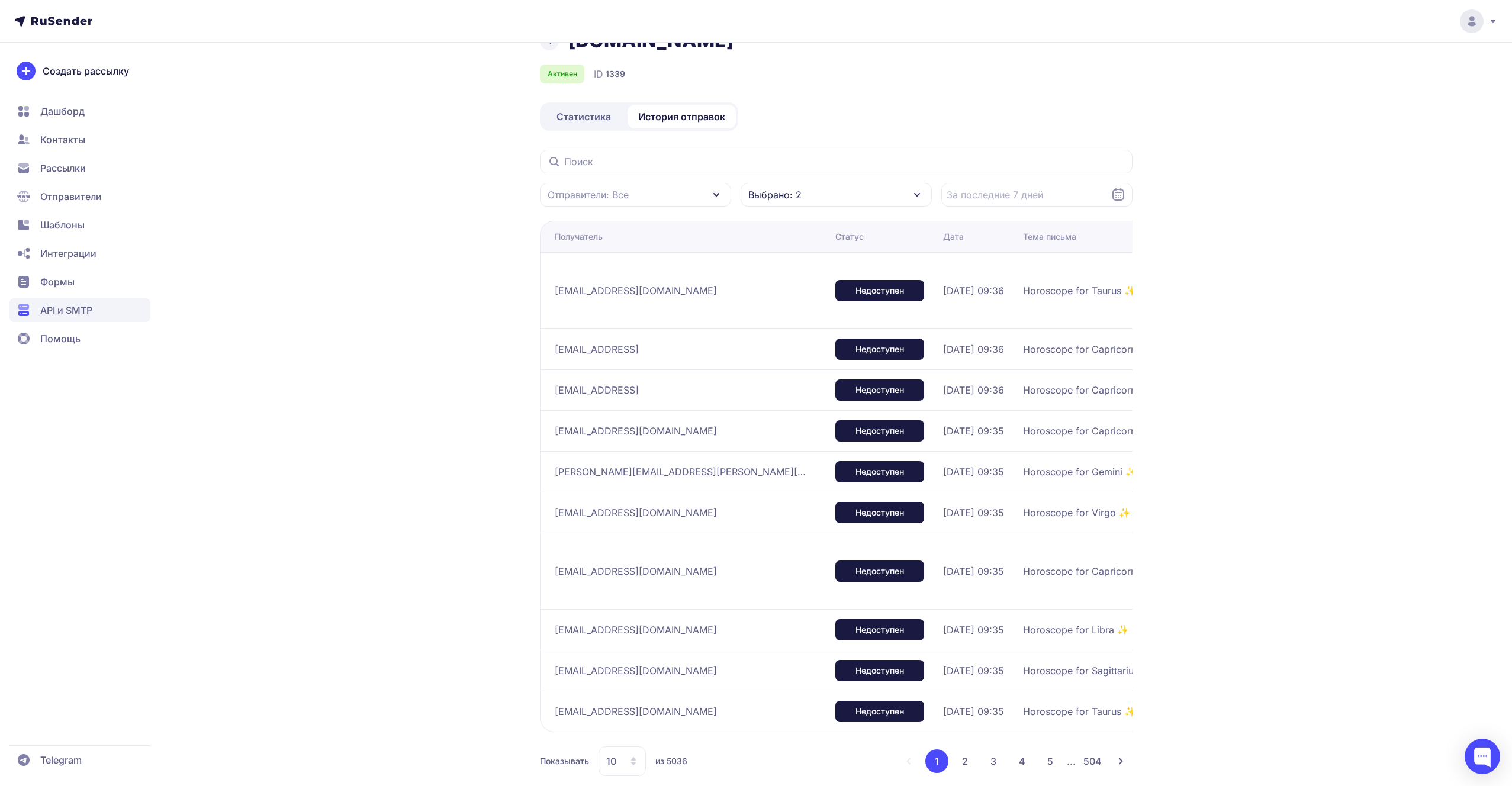
scroll to position [51, 0]
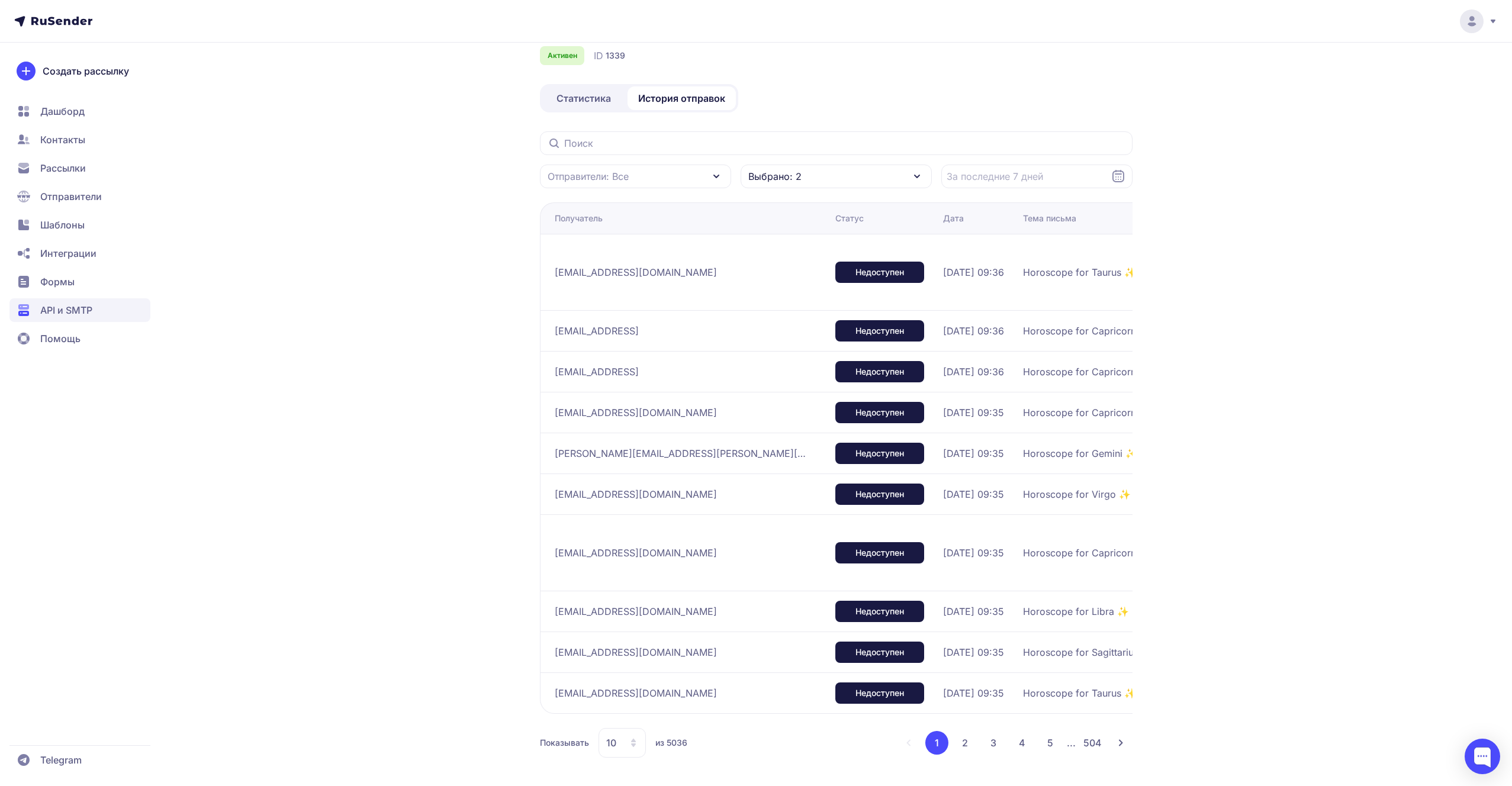
click at [957, 729] on div "Показывать 10 из 5036 1 2 3 4 5 ... 504" at bounding box center [836, 742] width 593 height 29
click at [962, 733] on button "2" at bounding box center [965, 742] width 23 height 23
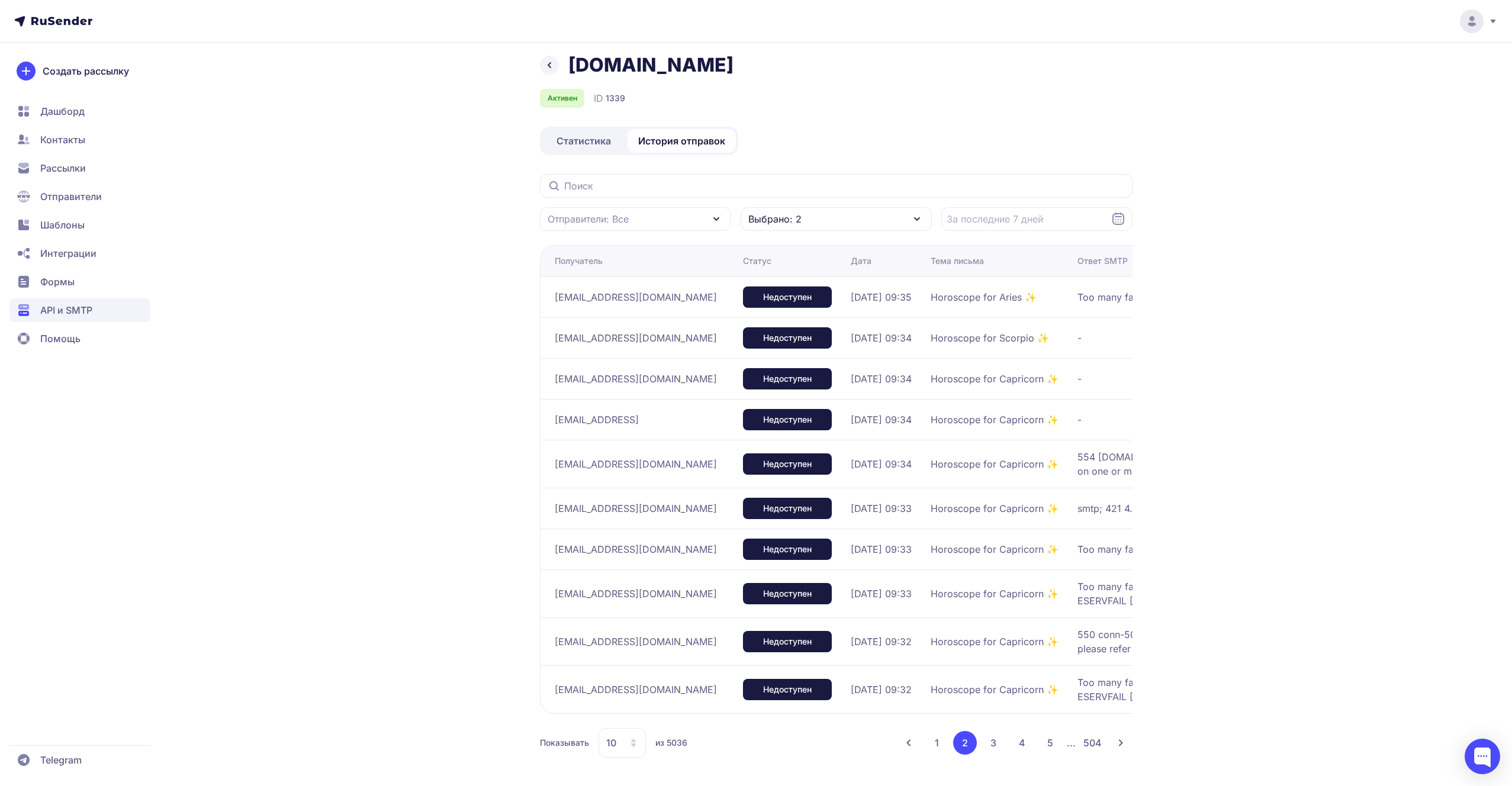
scroll to position [51, 0]
click at [993, 748] on button "3" at bounding box center [993, 742] width 23 height 23
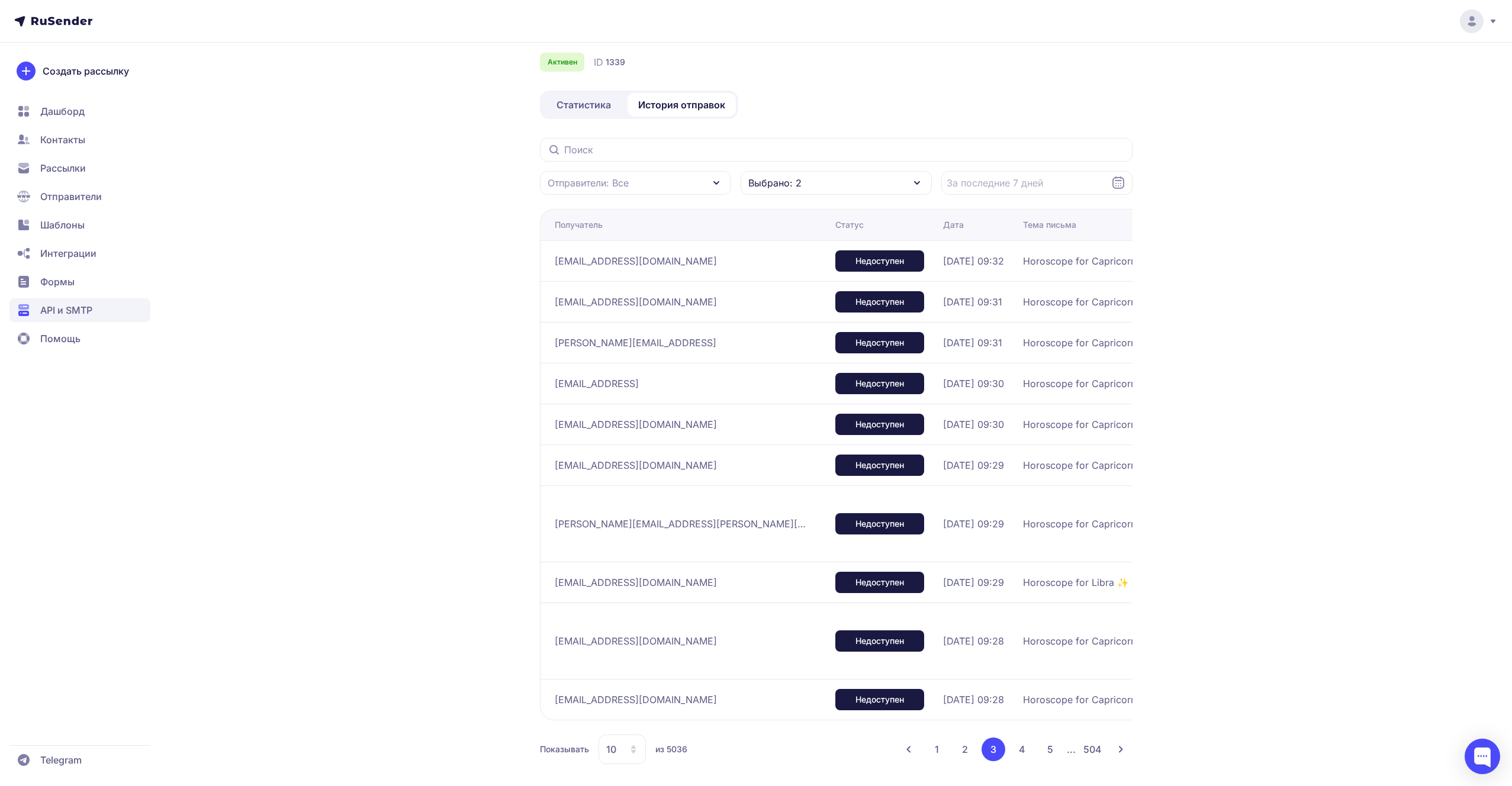
scroll to position [51, 0]
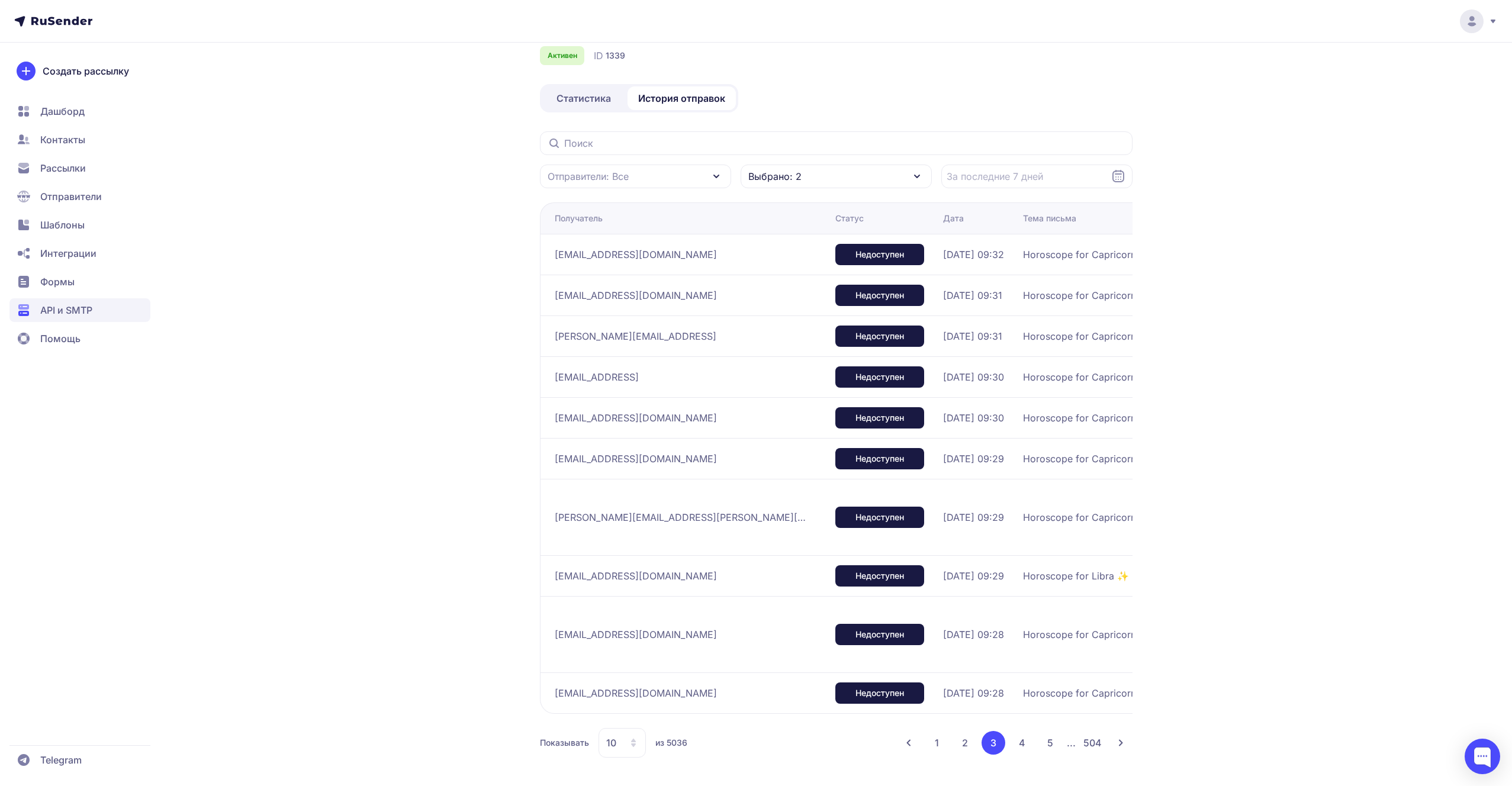
click at [1009, 738] on ul "1 2 3 4 5 ... 504" at bounding box center [1015, 742] width 178 height 23
click at [1013, 738] on button "4" at bounding box center [1021, 742] width 23 height 23
